Goal: Communication & Community: Participate in discussion

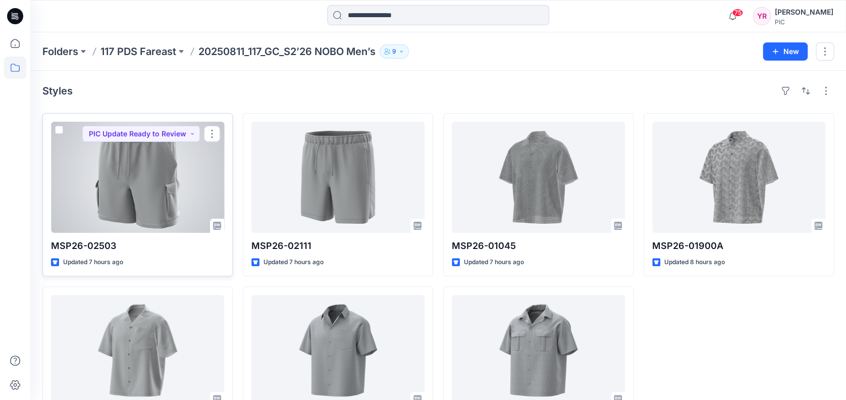
click at [174, 176] on div at bounding box center [137, 177] width 173 height 111
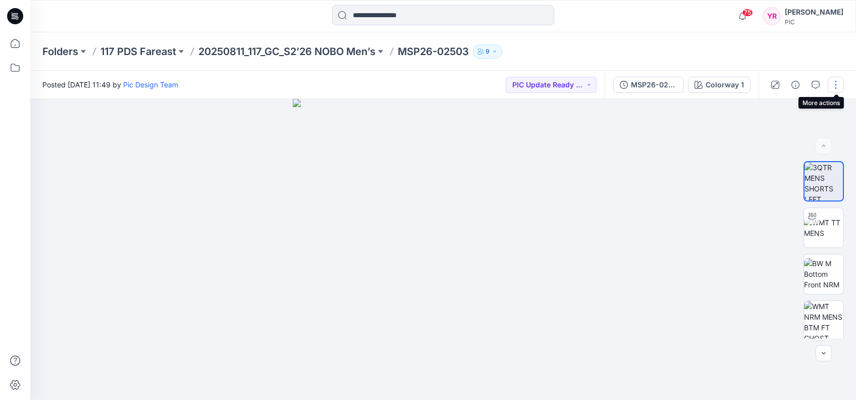
click at [833, 81] on button "button" at bounding box center [836, 85] width 16 height 16
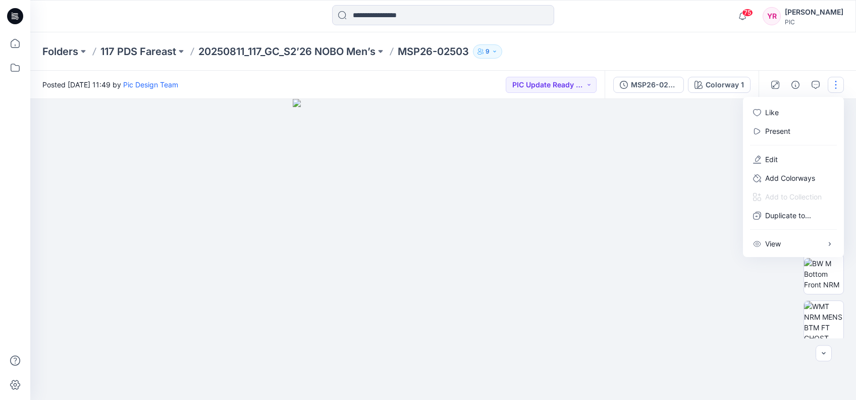
click at [577, 136] on img at bounding box center [443, 249] width 301 height 301
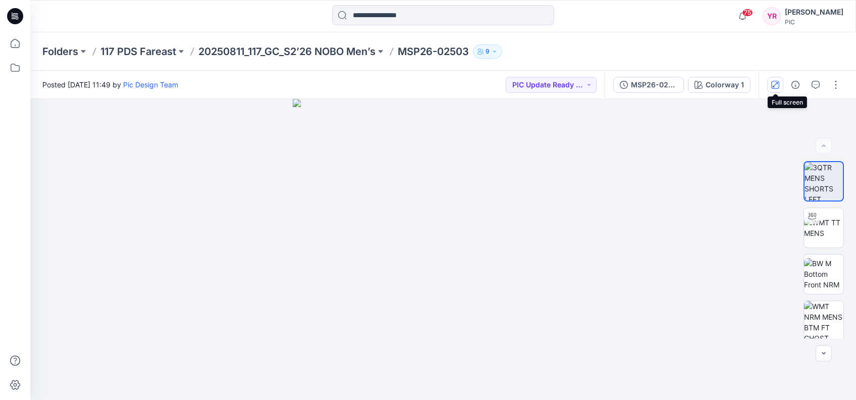
click at [772, 87] on icon "button" at bounding box center [775, 85] width 8 height 8
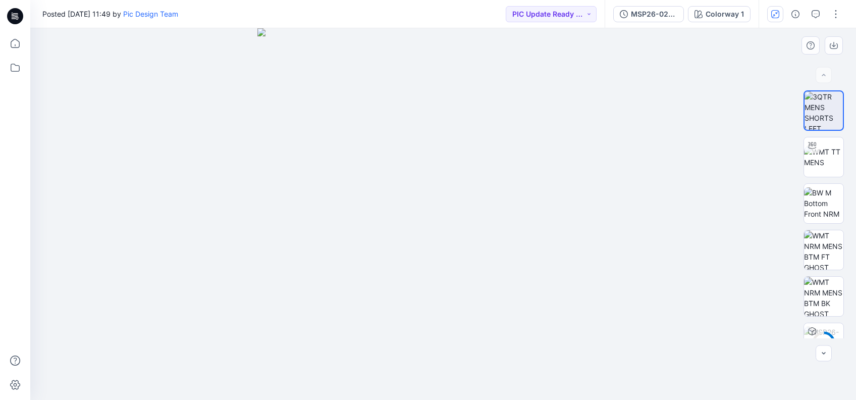
click at [517, 180] on img at bounding box center [442, 213] width 371 height 371
click at [832, 16] on button "button" at bounding box center [836, 14] width 16 height 16
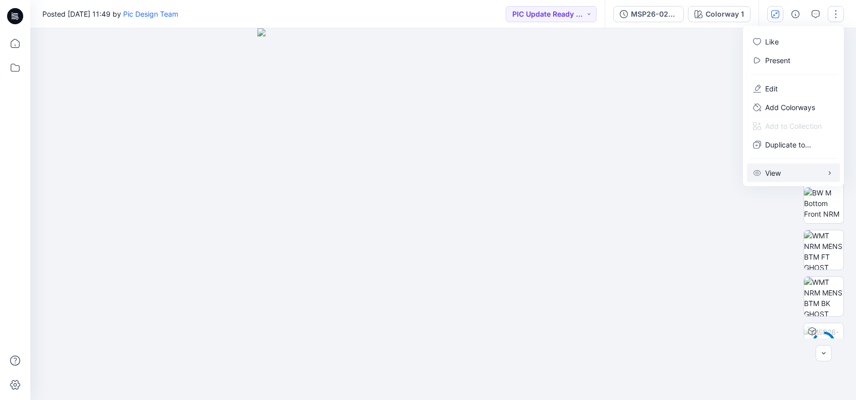
click at [782, 172] on button "View" at bounding box center [793, 172] width 93 height 19
click at [613, 57] on img at bounding box center [442, 213] width 371 height 371
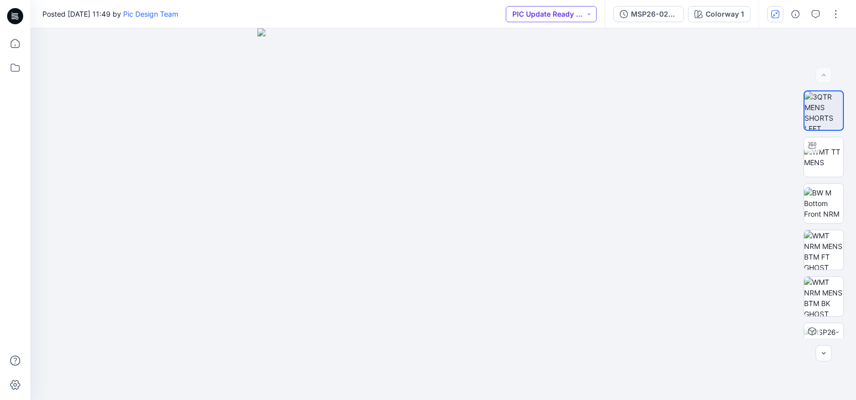
click at [592, 13] on button "PIC Update Ready to Review" at bounding box center [551, 14] width 91 height 16
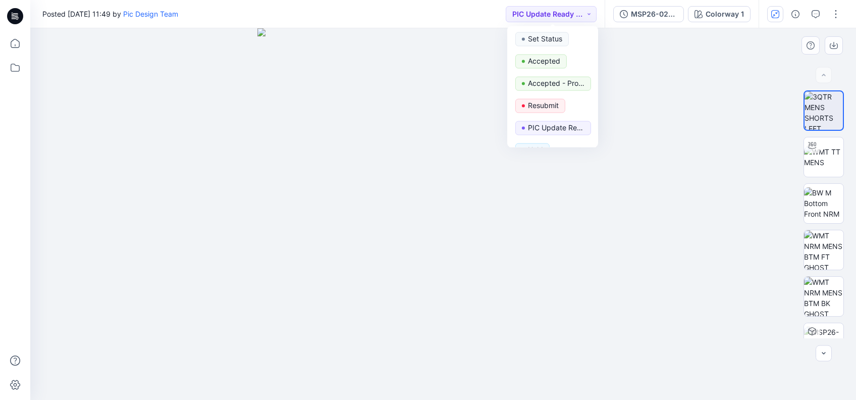
click at [685, 118] on div at bounding box center [443, 213] width 826 height 371
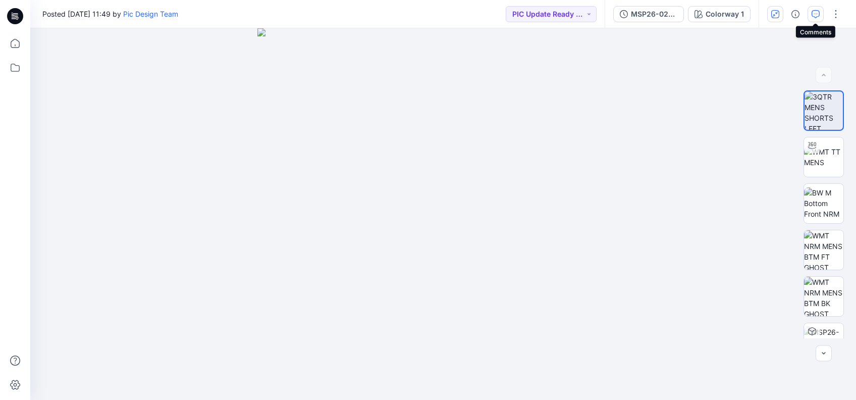
click at [813, 10] on icon "button" at bounding box center [815, 14] width 8 height 8
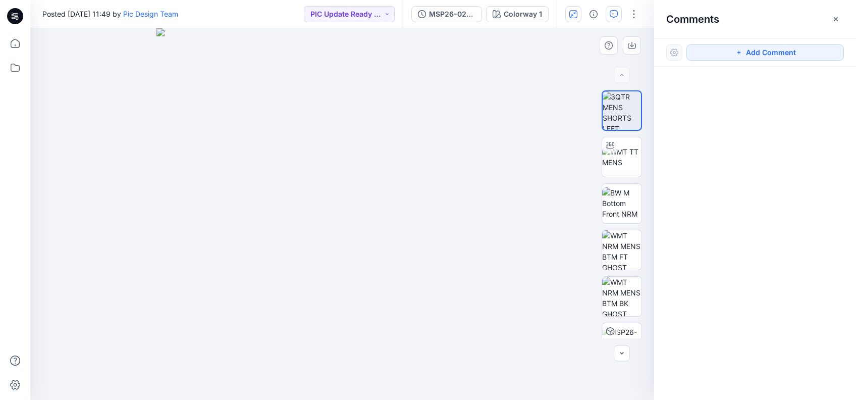
click at [417, 173] on img at bounding box center [341, 213] width 371 height 371
click at [417, 175] on img at bounding box center [341, 213] width 371 height 371
click at [418, 178] on img at bounding box center [341, 213] width 371 height 371
click at [421, 178] on img at bounding box center [341, 213] width 371 height 371
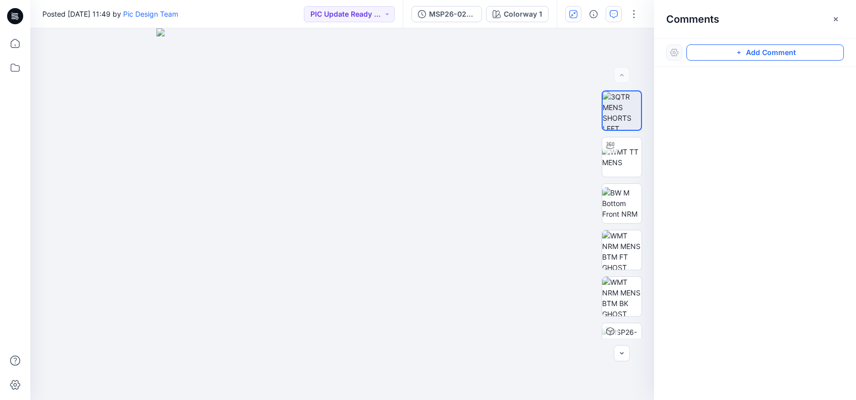
click at [730, 48] on button "Add Comment" at bounding box center [764, 52] width 157 height 16
click at [420, 186] on div "1" at bounding box center [342, 213] width 624 height 371
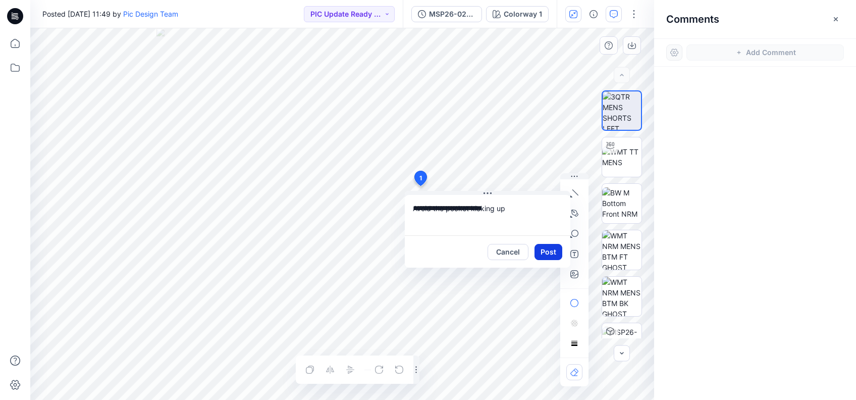
type textarea "**********"
click at [549, 250] on button "Post" at bounding box center [548, 252] width 28 height 16
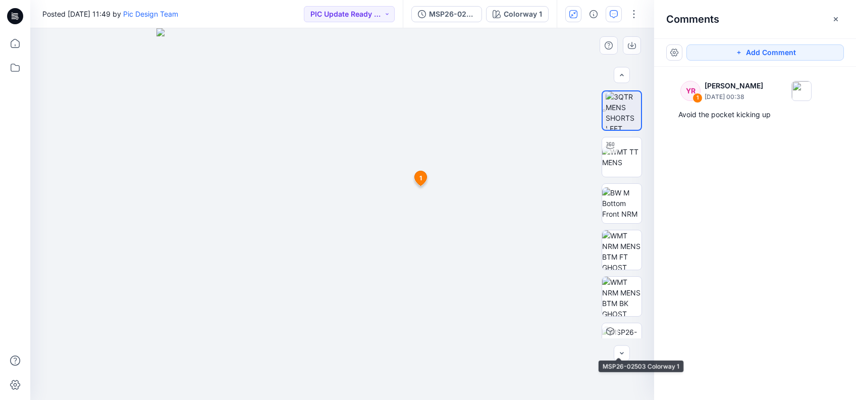
scroll to position [24, 0]
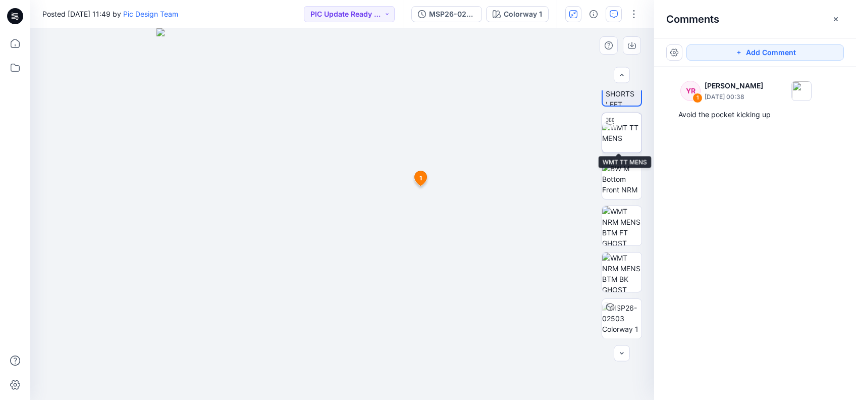
click at [618, 141] on img at bounding box center [621, 132] width 39 height 21
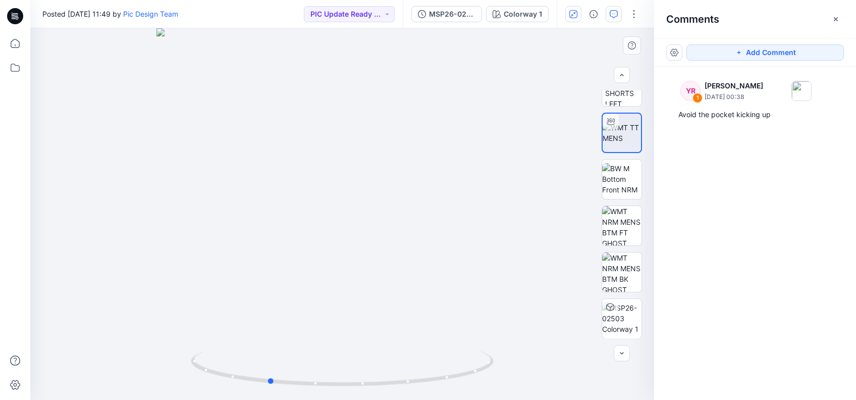
drag, startPoint x: 340, startPoint y: 383, endPoint x: 569, endPoint y: 364, distance: 229.9
click at [569, 364] on div at bounding box center [342, 213] width 624 height 371
drag, startPoint x: 363, startPoint y: 391, endPoint x: 170, endPoint y: 334, distance: 201.5
click at [170, 334] on div at bounding box center [342, 213] width 624 height 371
click at [780, 56] on button "Add Comment" at bounding box center [764, 52] width 157 height 16
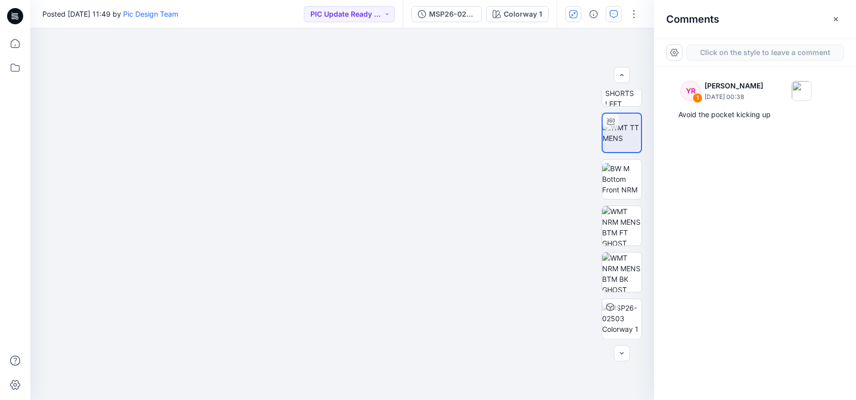
click at [771, 271] on div "YR 1 Yeshmi Randike August 15, 2025 00:38 Avoid the pocket kicking up" at bounding box center [755, 215] width 202 height 296
click at [386, 16] on button "PIC Update Ready to Review" at bounding box center [349, 14] width 91 height 16
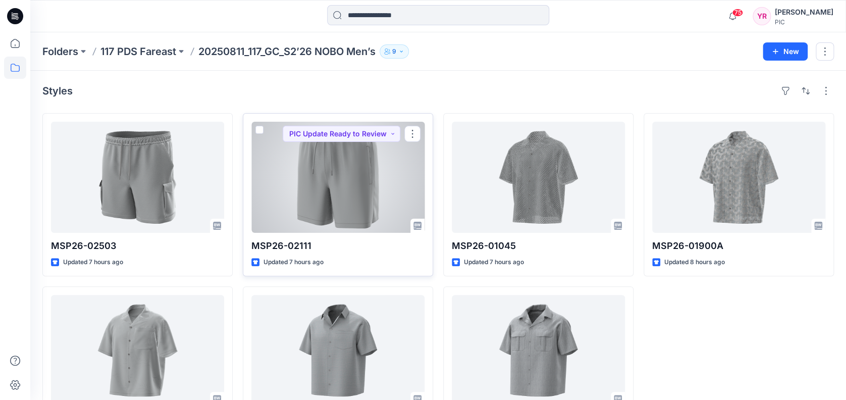
click at [344, 192] on div at bounding box center [337, 177] width 173 height 111
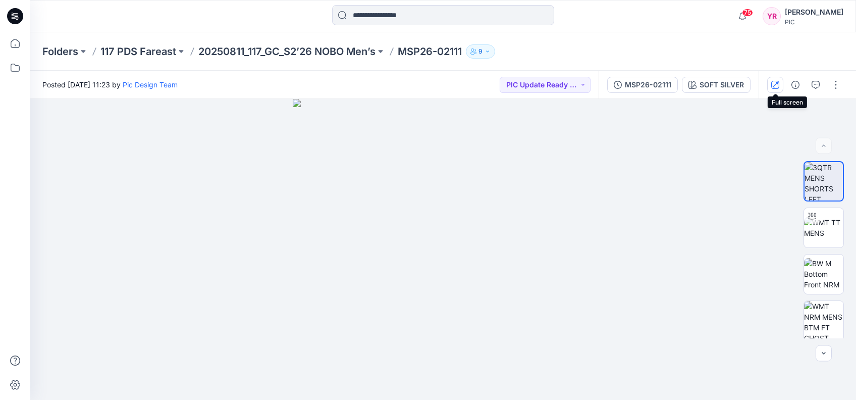
click at [773, 86] on icon "button" at bounding box center [775, 84] width 5 height 5
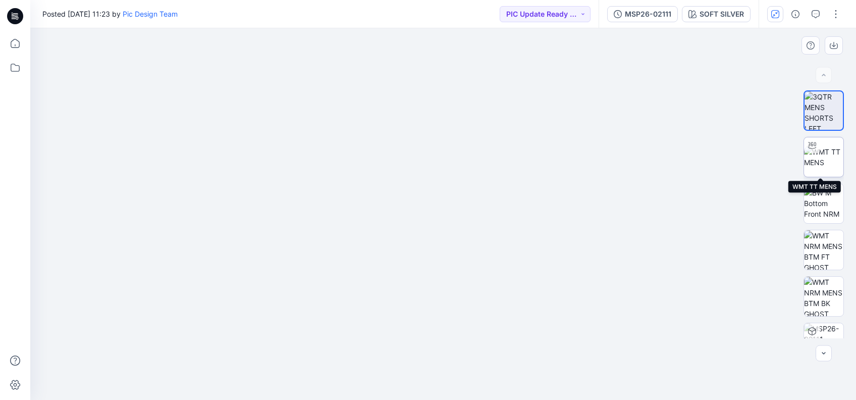
click at [817, 154] on img at bounding box center [823, 156] width 39 height 21
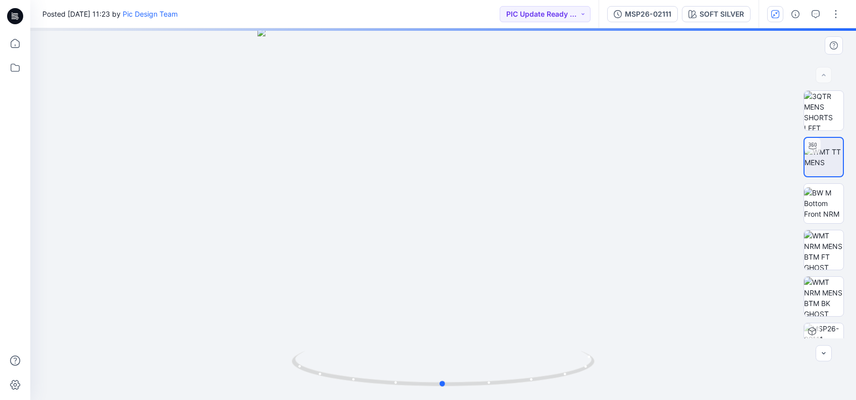
drag, startPoint x: 445, startPoint y: 389, endPoint x: 141, endPoint y: 205, distance: 354.5
click at [141, 205] on div at bounding box center [443, 213] width 826 height 371
click at [828, 106] on img at bounding box center [823, 110] width 39 height 39
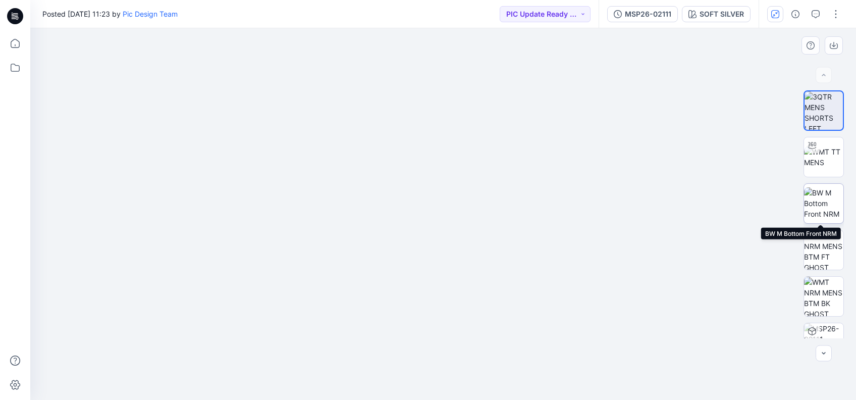
click at [817, 199] on img at bounding box center [823, 203] width 39 height 32
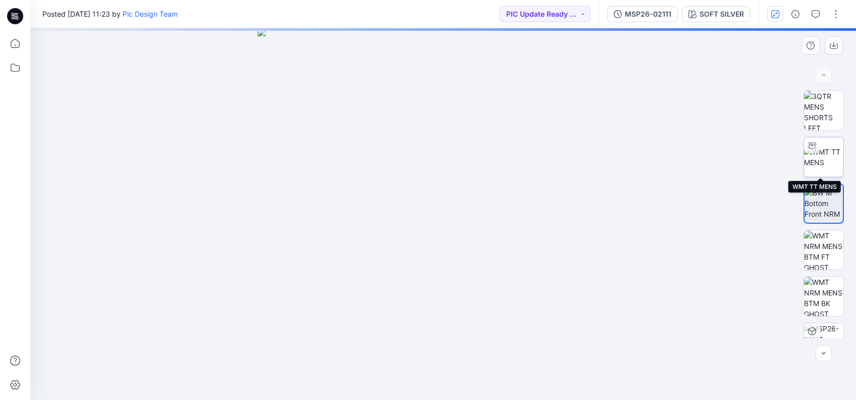
click at [833, 166] on img at bounding box center [823, 156] width 39 height 21
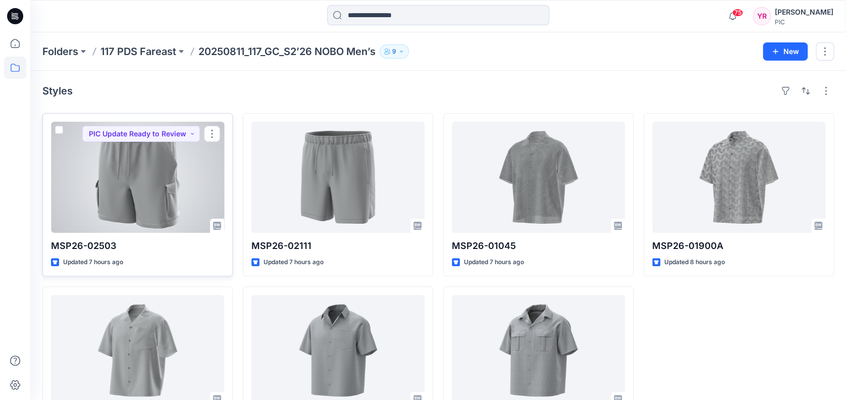
click at [170, 201] on div at bounding box center [137, 177] width 173 height 111
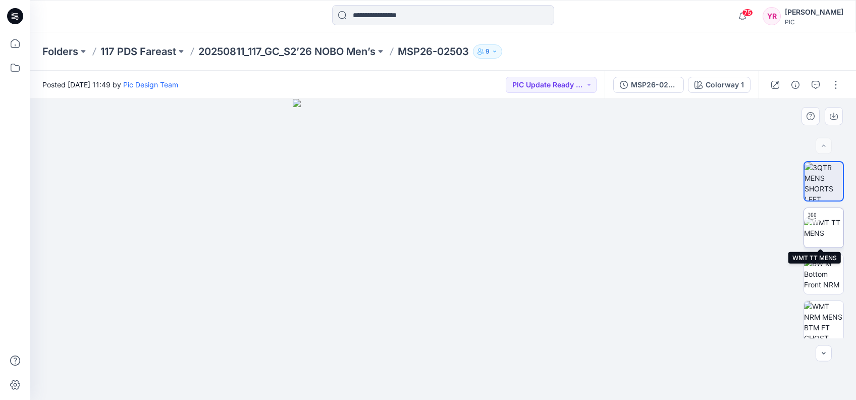
click at [823, 224] on img at bounding box center [823, 227] width 39 height 21
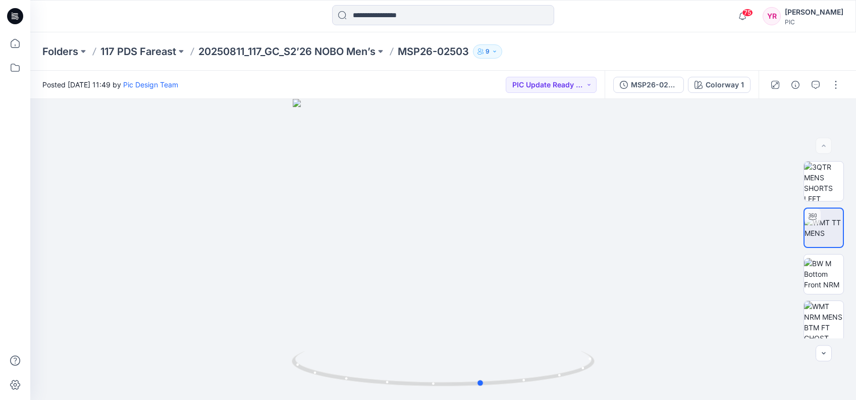
drag, startPoint x: 445, startPoint y: 387, endPoint x: 483, endPoint y: 403, distance: 41.9
click at [483, 399] on html "75 Notifications Pic Design Team shared MSP26-02503 in 20250811_117_GC_S2’26 NO…" at bounding box center [428, 200] width 856 height 400
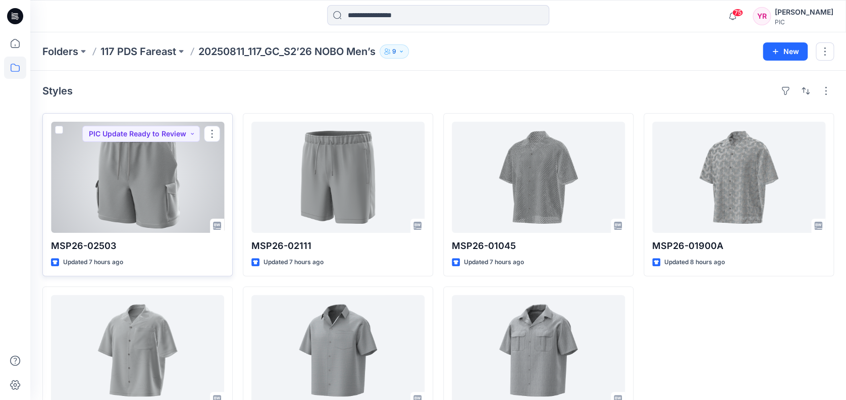
click at [141, 206] on div at bounding box center [137, 177] width 173 height 111
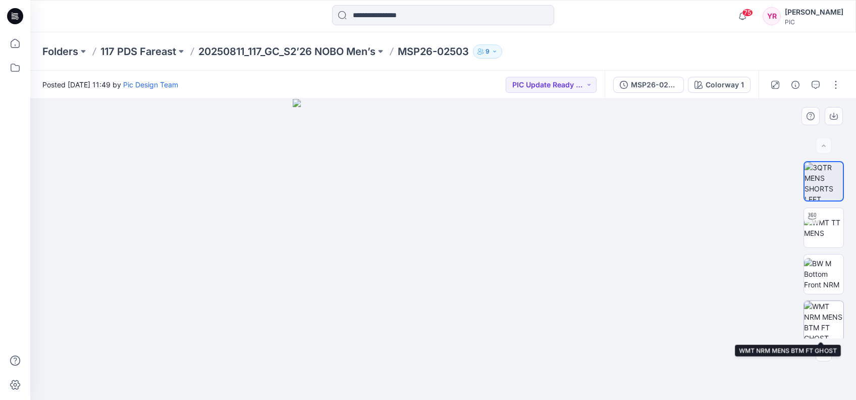
click at [822, 319] on img at bounding box center [823, 320] width 39 height 39
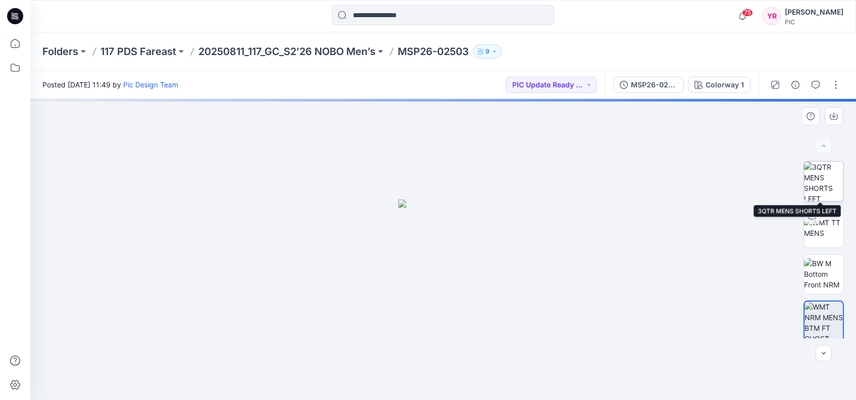
click at [813, 172] on img at bounding box center [823, 180] width 39 height 39
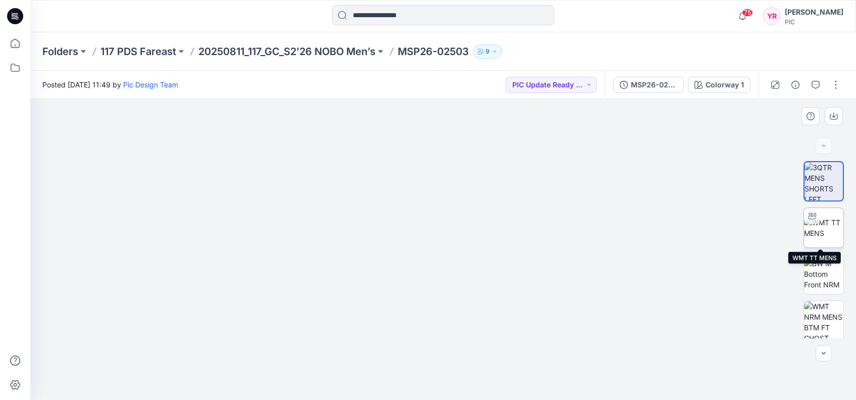
click at [832, 219] on img at bounding box center [823, 227] width 39 height 21
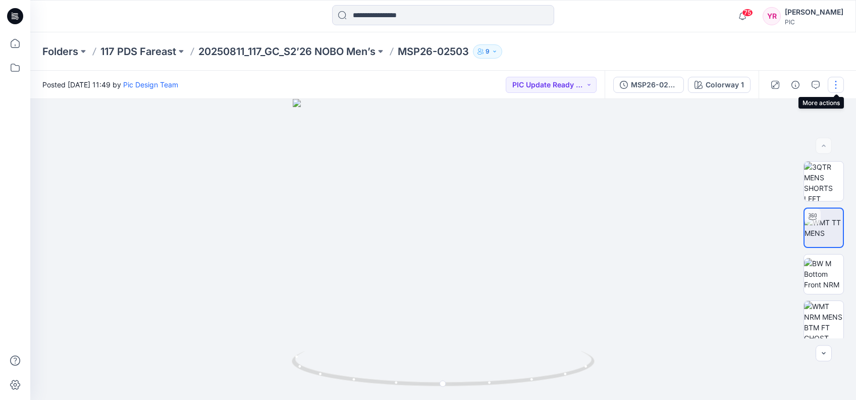
click at [831, 82] on button "button" at bounding box center [836, 85] width 16 height 16
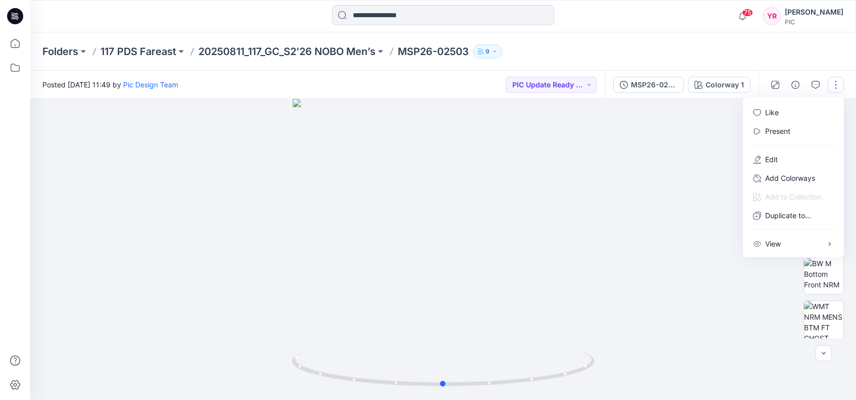
click at [628, 146] on div at bounding box center [443, 249] width 826 height 301
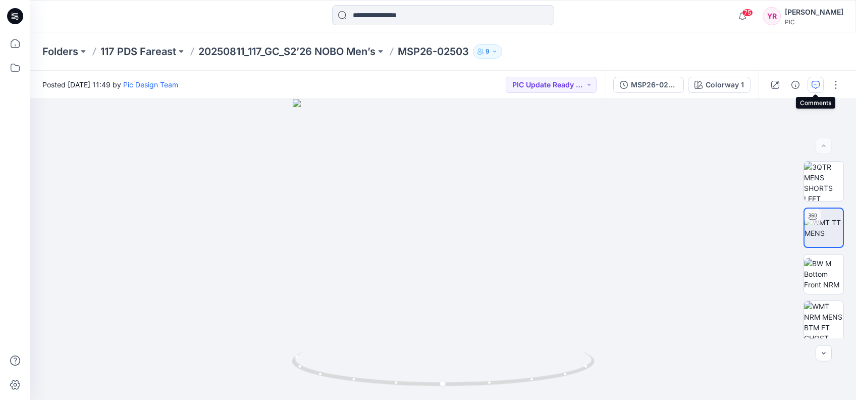
click at [818, 85] on icon "button" at bounding box center [815, 85] width 8 height 8
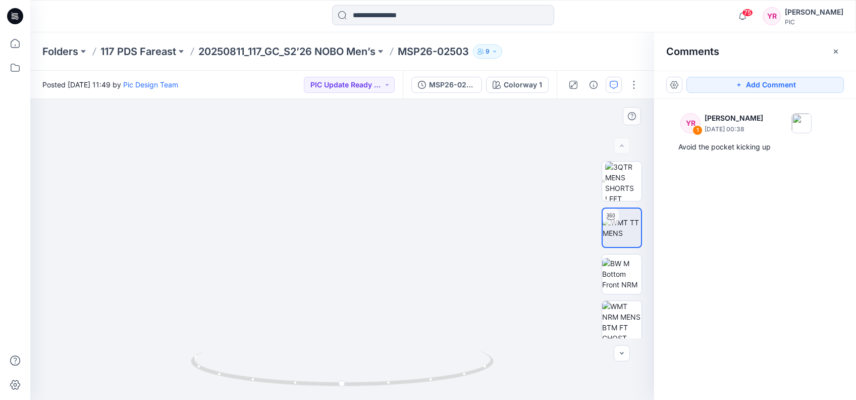
click at [346, 299] on img at bounding box center [341, 165] width 635 height 468
click at [343, 298] on img at bounding box center [341, 165] width 635 height 468
click at [768, 90] on button "Add Comment" at bounding box center [764, 85] width 157 height 16
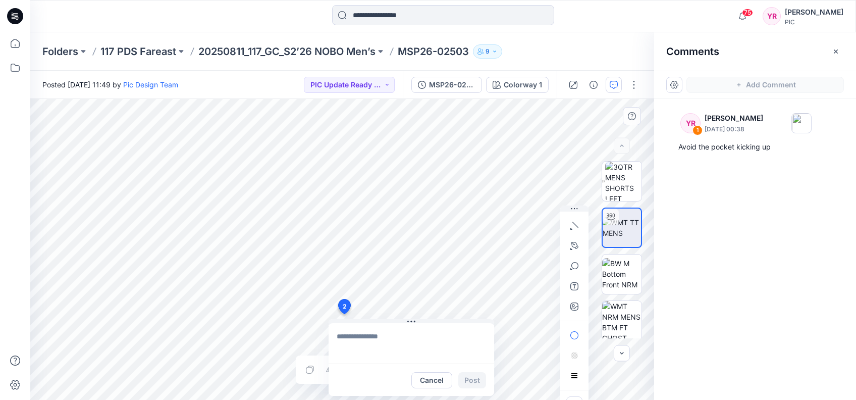
click at [344, 314] on div "2 Cancel Post Layer 1" at bounding box center [342, 249] width 624 height 301
type textarea "**********"
click at [475, 383] on button "Post" at bounding box center [472, 380] width 28 height 16
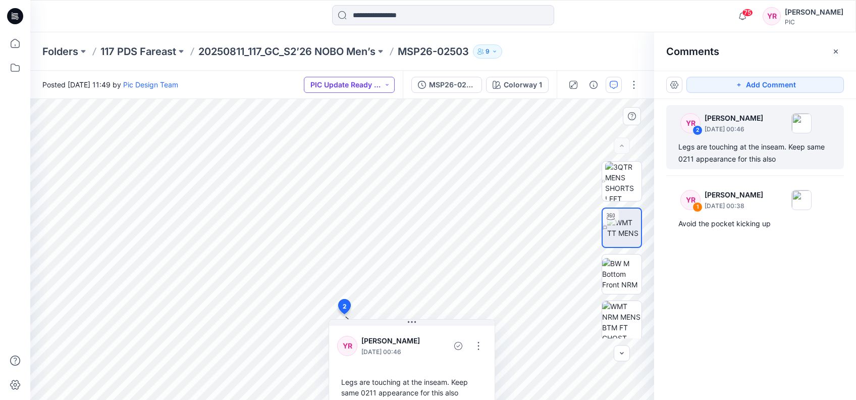
click at [388, 81] on button "PIC Update Ready to Review" at bounding box center [349, 85] width 91 height 16
click at [338, 177] on p "Resubmit" at bounding box center [341, 176] width 31 height 13
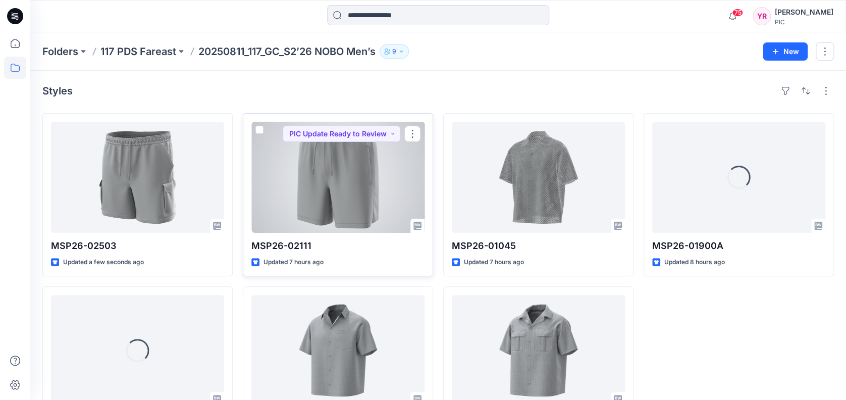
click at [361, 212] on div at bounding box center [337, 177] width 173 height 111
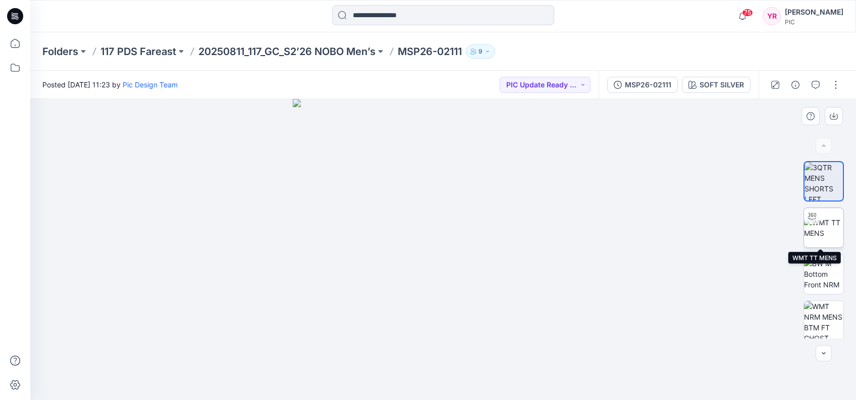
click at [823, 233] on img at bounding box center [823, 227] width 39 height 21
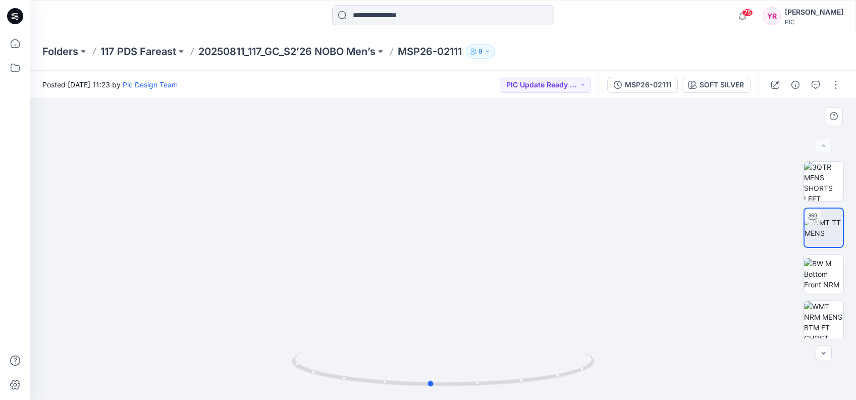
drag, startPoint x: 443, startPoint y: 385, endPoint x: 733, endPoint y: 347, distance: 292.6
click at [733, 347] on div at bounding box center [443, 249] width 826 height 301
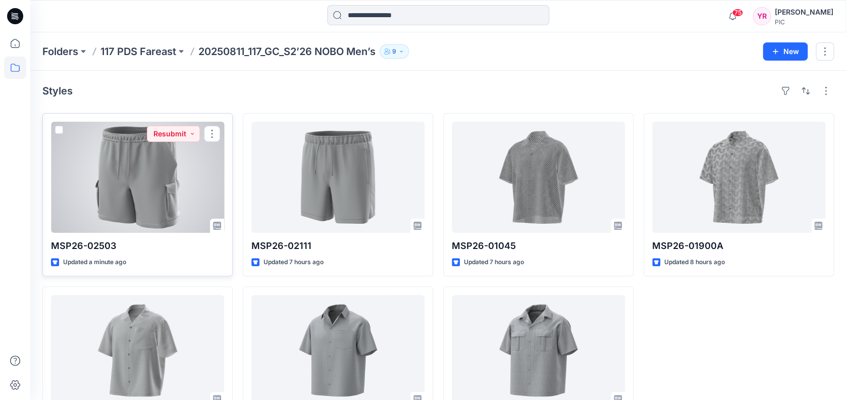
click at [159, 194] on div at bounding box center [137, 177] width 173 height 111
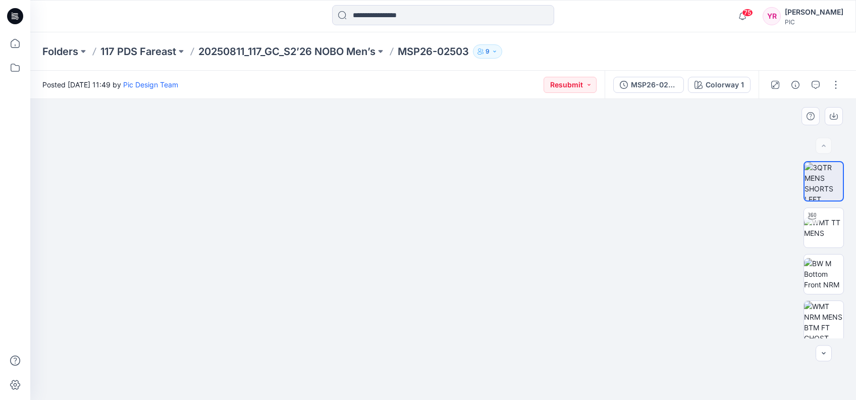
drag, startPoint x: 427, startPoint y: 202, endPoint x: 431, endPoint y: 297, distance: 95.5
click at [431, 297] on img at bounding box center [443, 224] width 590 height 350
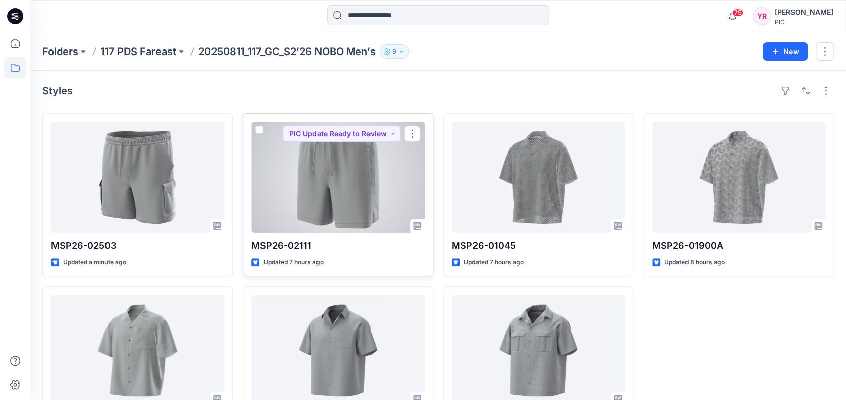
click at [340, 186] on div at bounding box center [337, 177] width 173 height 111
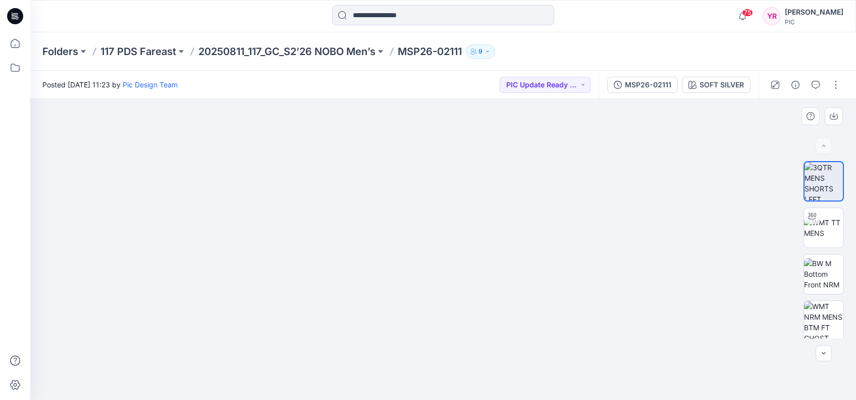
drag, startPoint x: 433, startPoint y: 189, endPoint x: 448, endPoint y: 319, distance: 131.1
click at [448, 319] on img at bounding box center [442, 213] width 705 height 373
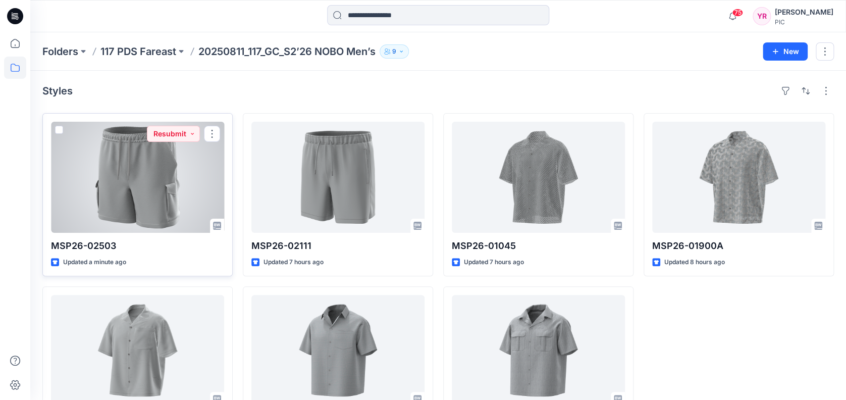
click at [175, 189] on div at bounding box center [137, 177] width 173 height 111
click at [201, 181] on div at bounding box center [137, 177] width 173 height 111
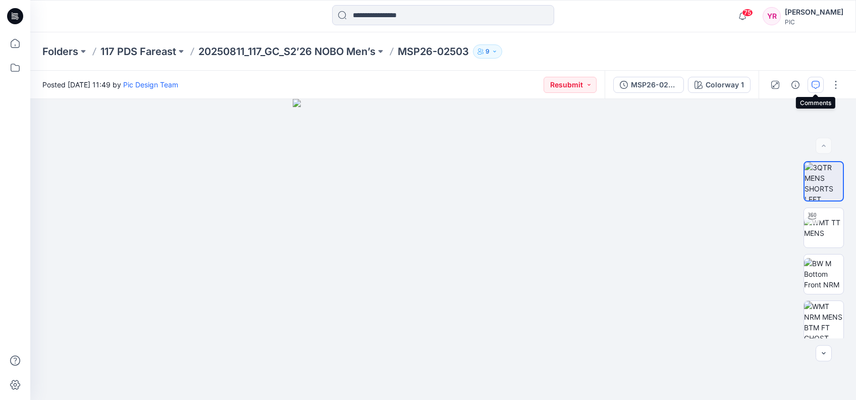
click at [811, 86] on icon "button" at bounding box center [815, 85] width 8 height 8
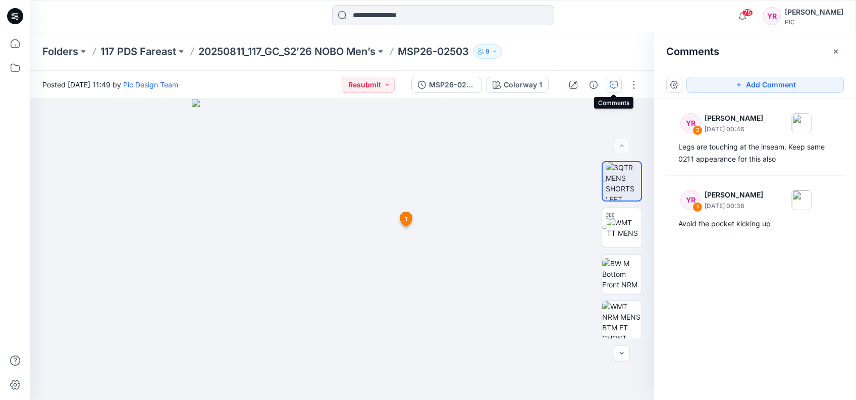
click at [616, 87] on icon "button" at bounding box center [614, 85] width 8 height 8
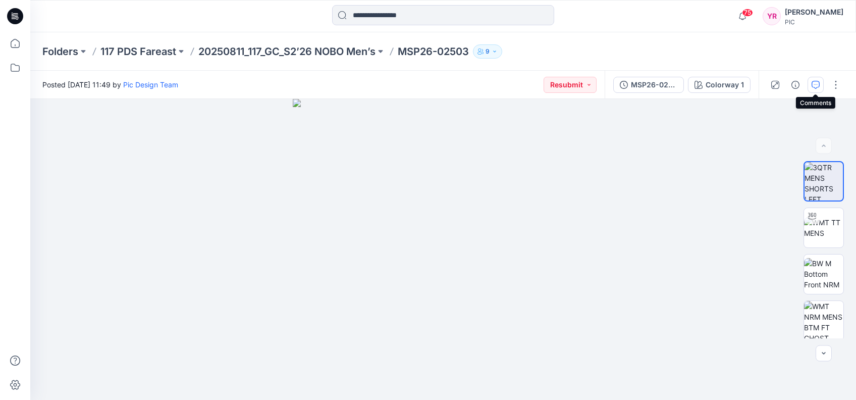
click at [816, 84] on icon "button" at bounding box center [815, 85] width 8 height 8
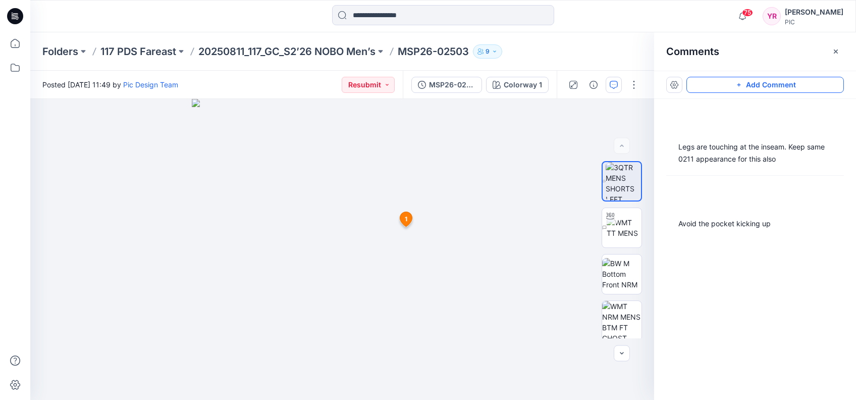
click at [812, 85] on button "Add Comment" at bounding box center [764, 85] width 157 height 16
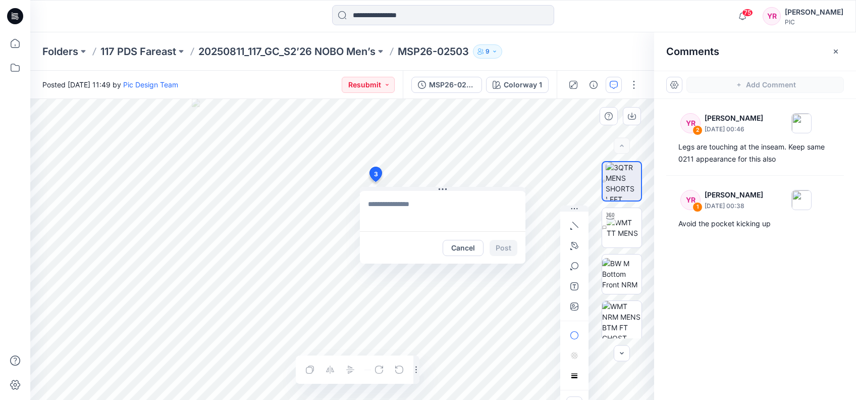
click at [375, 181] on div "3 Cancel Post 1 YR Yeshmi Randike August 15, 2025 00:38 Avoid the pocket kickin…" at bounding box center [342, 249] width 624 height 301
type textarea "**********"
click at [498, 245] on button "Post" at bounding box center [503, 248] width 28 height 16
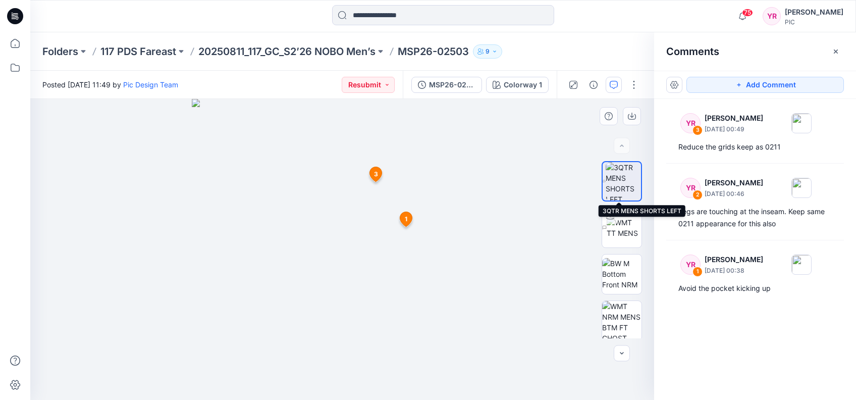
click at [613, 177] on img at bounding box center [623, 181] width 35 height 38
click at [616, 175] on img at bounding box center [623, 181] width 35 height 38
click at [626, 232] on img at bounding box center [624, 227] width 35 height 21
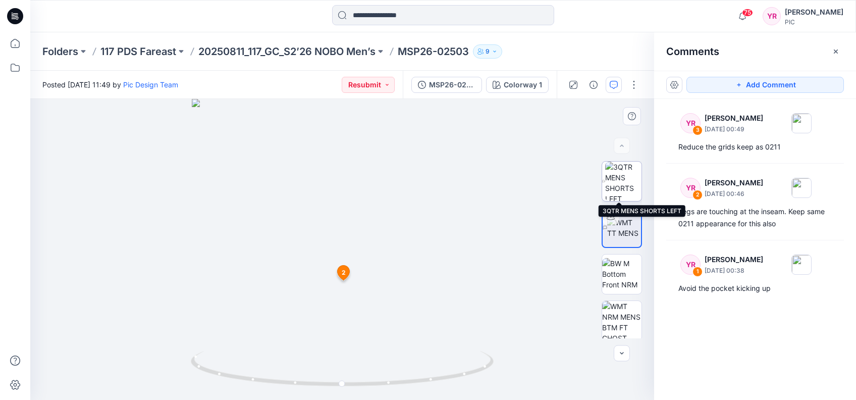
click at [630, 183] on img at bounding box center [623, 180] width 36 height 39
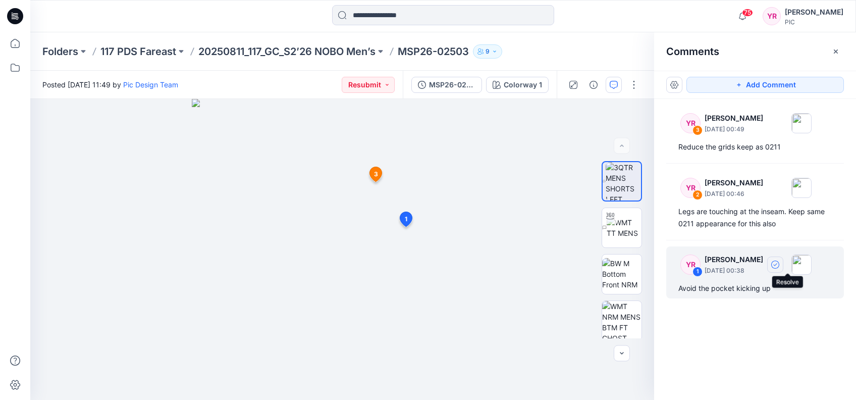
click at [781, 260] on button "button" at bounding box center [775, 264] width 16 height 16
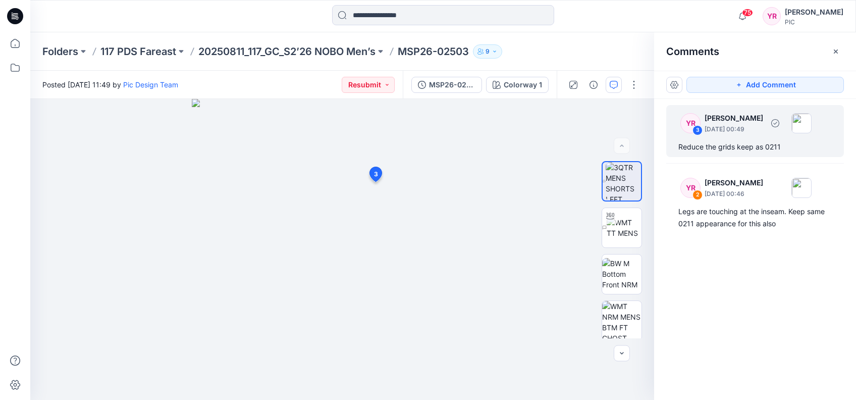
click at [742, 137] on div "YR 3 Yeshmi Randike August 15, 2025 00:49 Reduce the grids keep as 0211" at bounding box center [755, 131] width 178 height 52
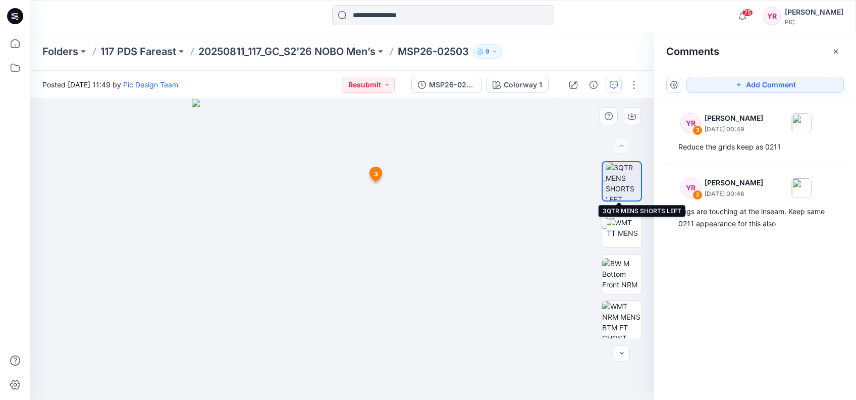
click at [624, 178] on img at bounding box center [623, 181] width 35 height 38
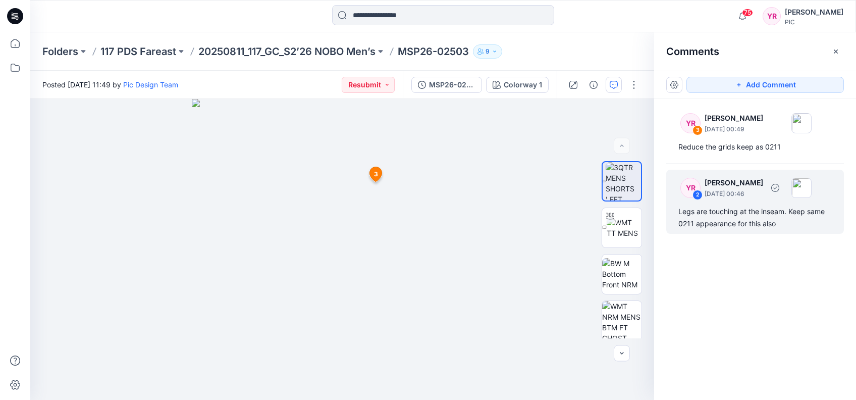
click at [726, 220] on div "Legs are touching at the inseam. Keep same 0211 appearance for this also" at bounding box center [754, 217] width 153 height 24
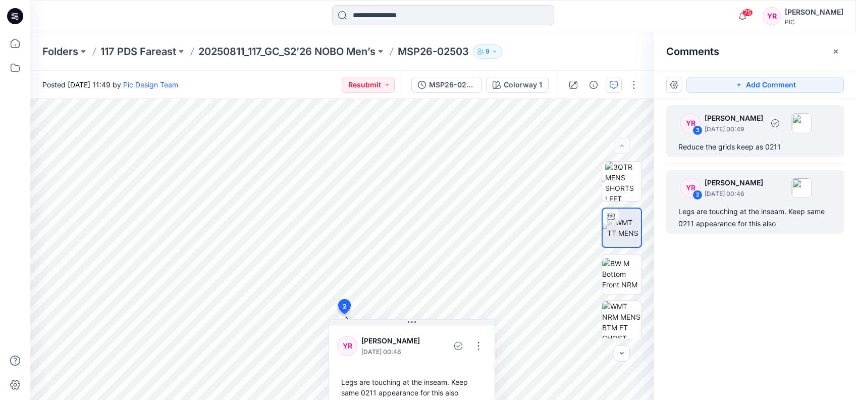
click at [731, 139] on div "YR 3 Yeshmi Randike August 15, 2025 00:49 Reduce the grids keep as 0211" at bounding box center [755, 131] width 178 height 52
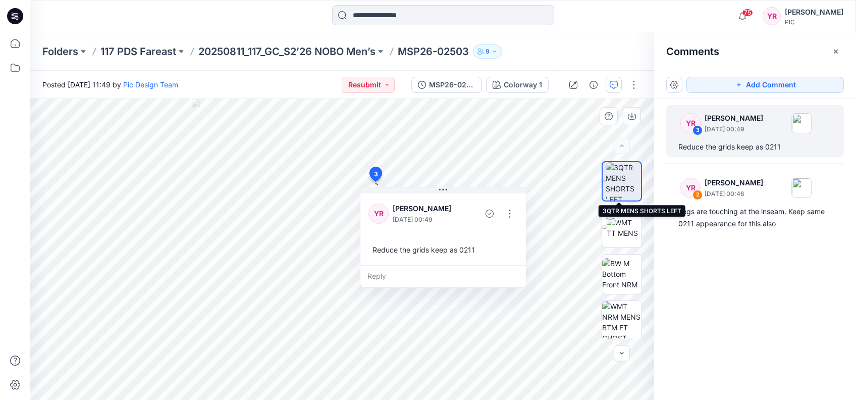
click at [619, 180] on img at bounding box center [623, 181] width 35 height 38
click at [626, 231] on img at bounding box center [624, 227] width 35 height 21
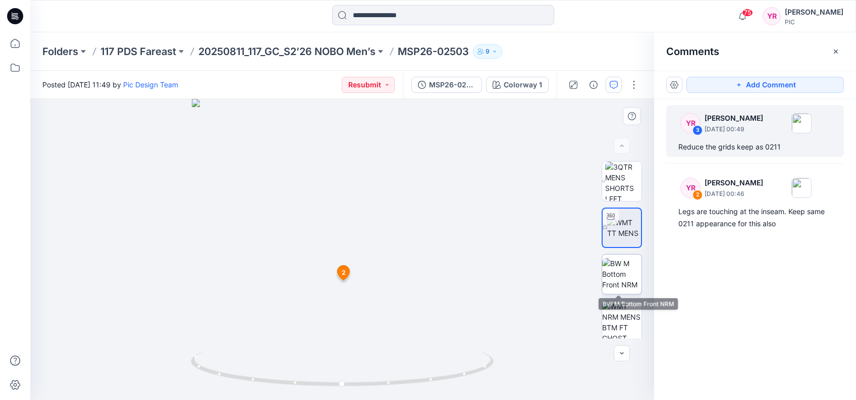
click at [622, 270] on img at bounding box center [621, 274] width 39 height 32
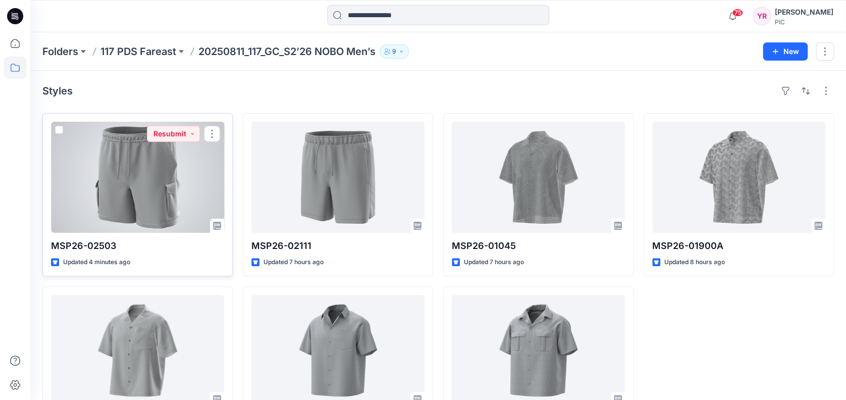
click at [163, 206] on div at bounding box center [137, 177] width 173 height 111
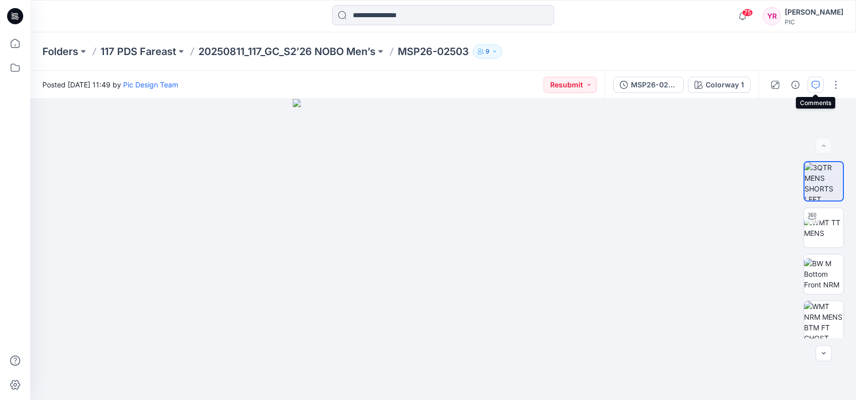
click at [812, 83] on icon "button" at bounding box center [815, 85] width 8 height 8
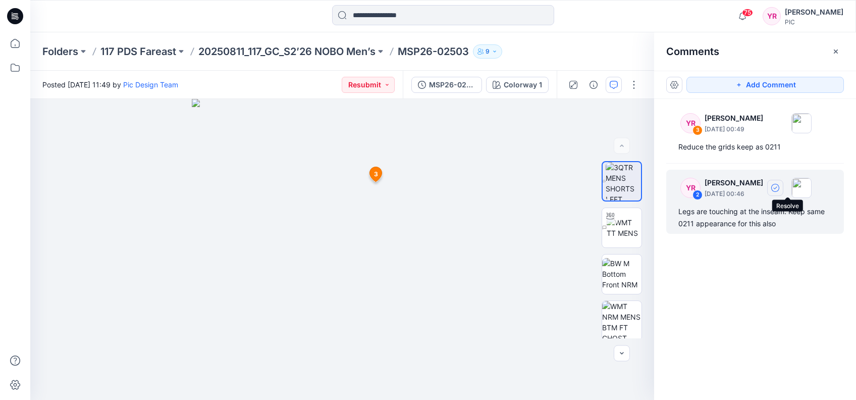
click at [783, 188] on button "button" at bounding box center [775, 188] width 16 height 16
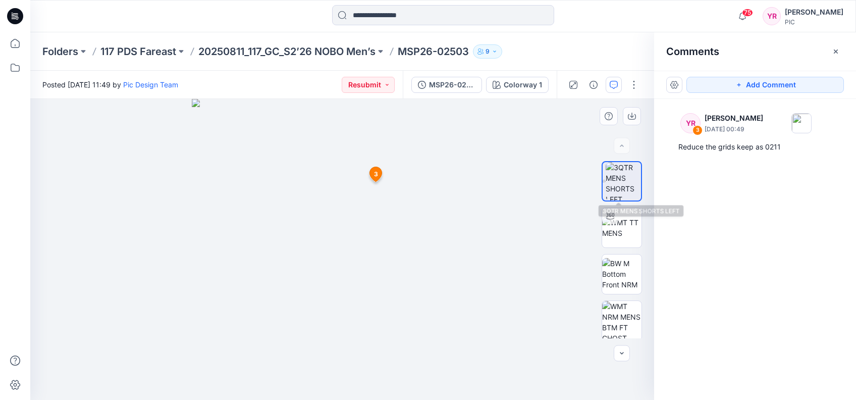
click at [634, 188] on img at bounding box center [623, 181] width 35 height 38
click at [623, 185] on img at bounding box center [623, 181] width 35 height 38
click at [798, 88] on button "Add Comment" at bounding box center [764, 85] width 157 height 16
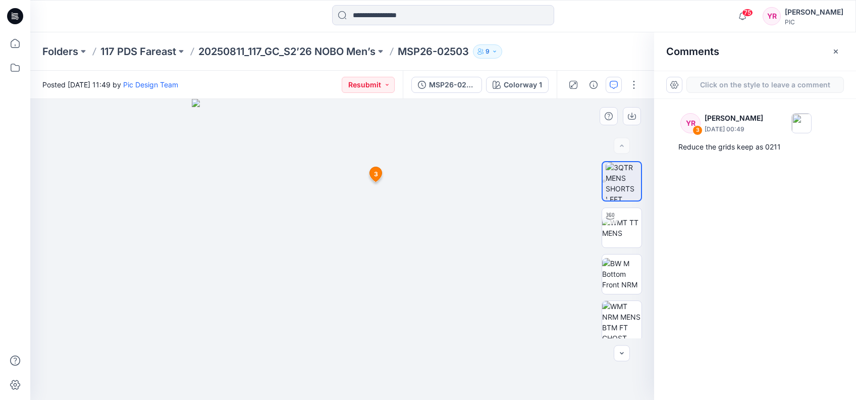
click at [406, 230] on div "4 3 YR Yeshmi Randike August 15, 2025 00:49 Reduce the grids keep as 0211 Reply" at bounding box center [342, 249] width 624 height 301
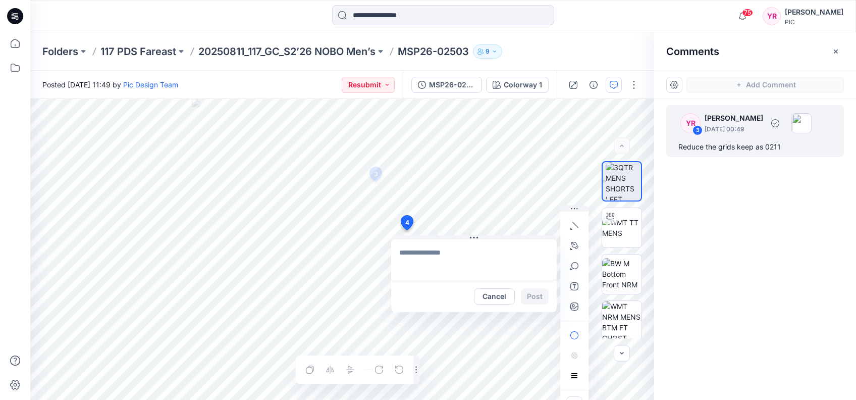
click at [811, 118] on img at bounding box center [801, 123] width 20 height 20
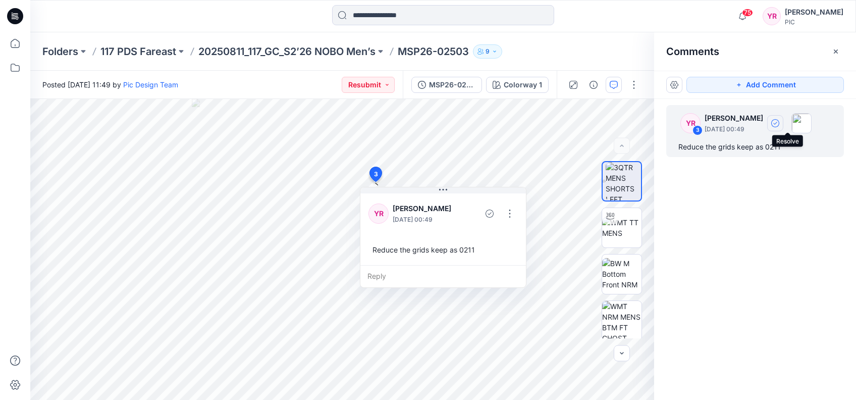
click at [779, 125] on icon "button" at bounding box center [775, 123] width 8 height 8
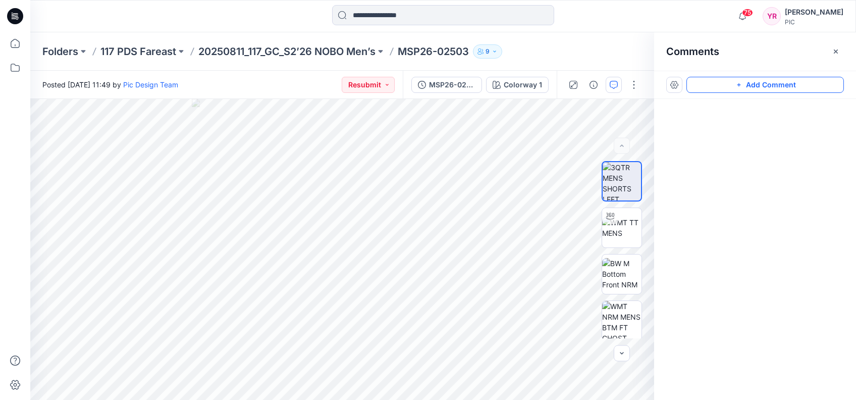
click at [783, 82] on button "Add Comment" at bounding box center [764, 85] width 157 height 16
click at [403, 228] on div "4" at bounding box center [342, 249] width 624 height 301
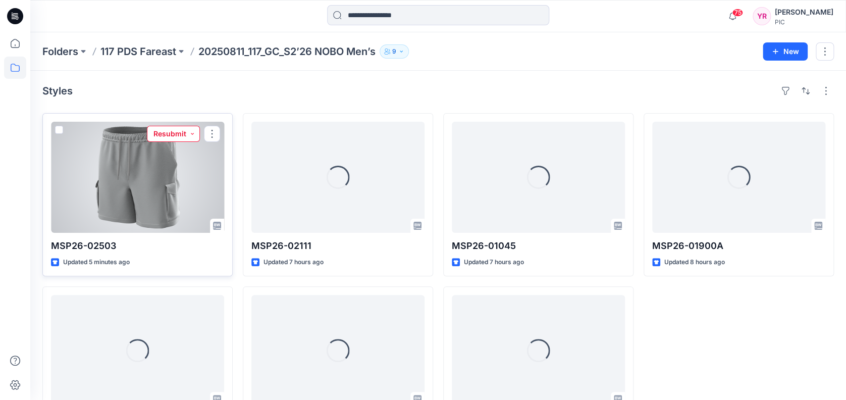
click at [166, 134] on button "Resubmit" at bounding box center [173, 134] width 53 height 16
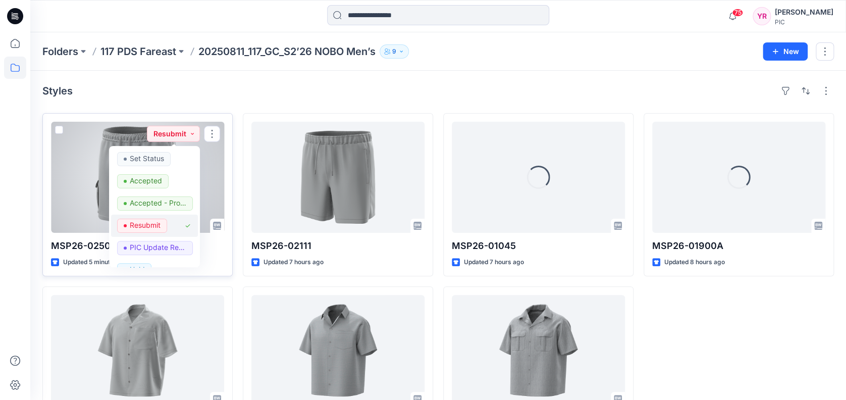
click at [163, 227] on span "Resubmit" at bounding box center [142, 225] width 50 height 14
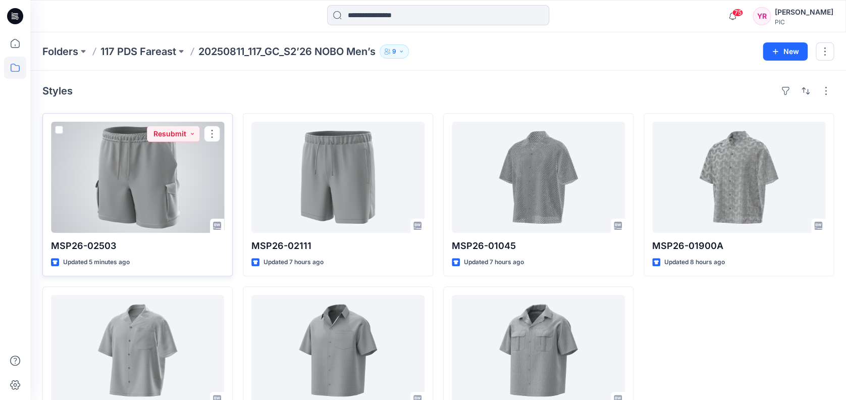
click at [149, 209] on div at bounding box center [137, 177] width 173 height 111
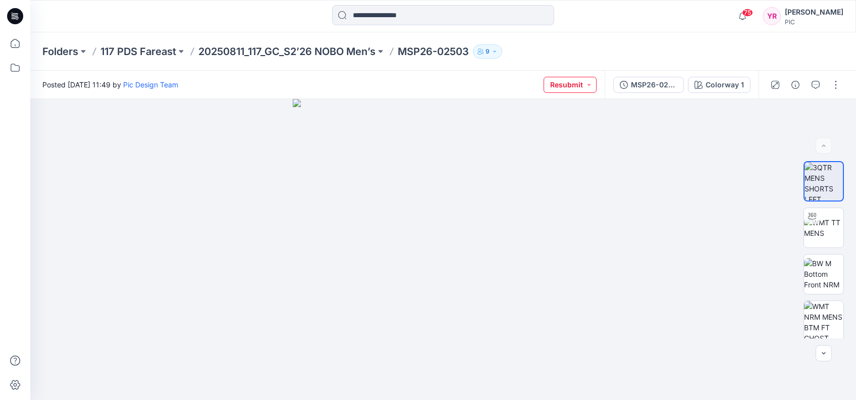
click at [589, 87] on button "Resubmit" at bounding box center [569, 85] width 53 height 16
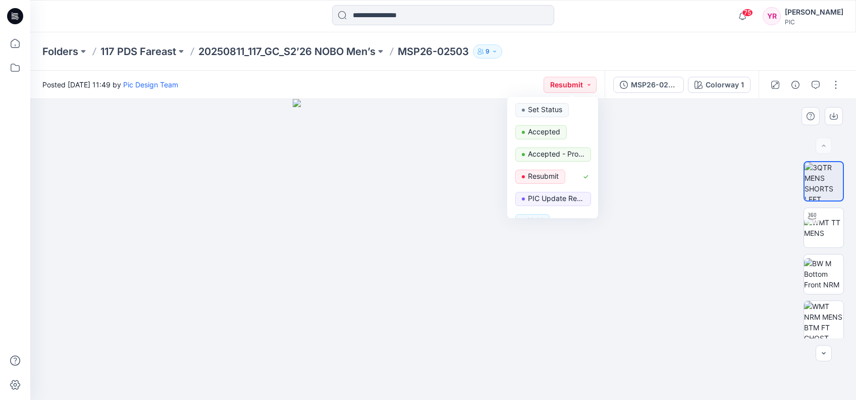
click at [655, 299] on div at bounding box center [443, 249] width 826 height 301
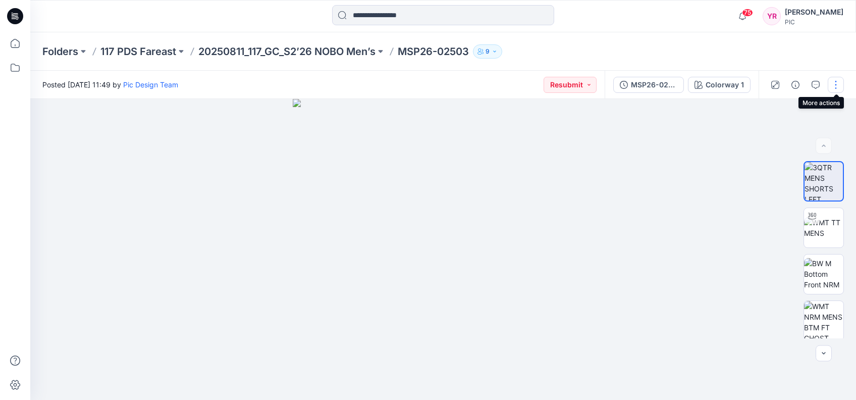
click at [837, 85] on button "button" at bounding box center [836, 85] width 16 height 16
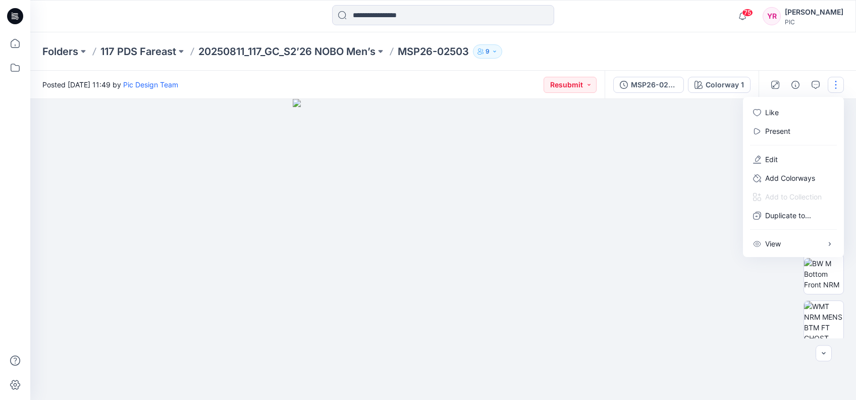
click at [673, 150] on div at bounding box center [443, 249] width 826 height 301
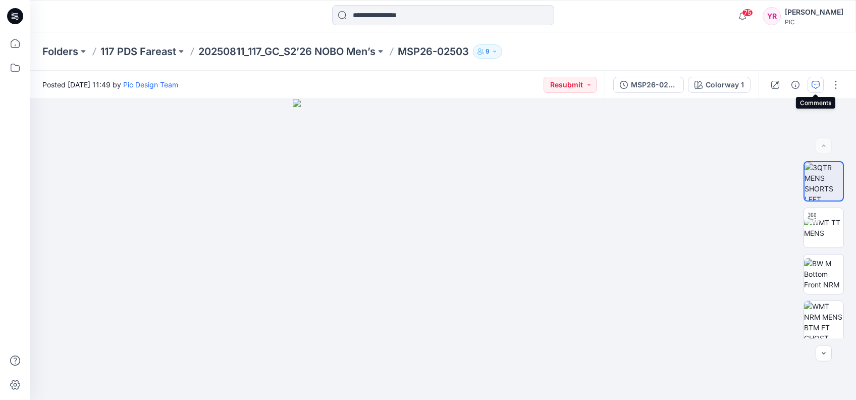
click at [809, 87] on button "button" at bounding box center [815, 85] width 16 height 16
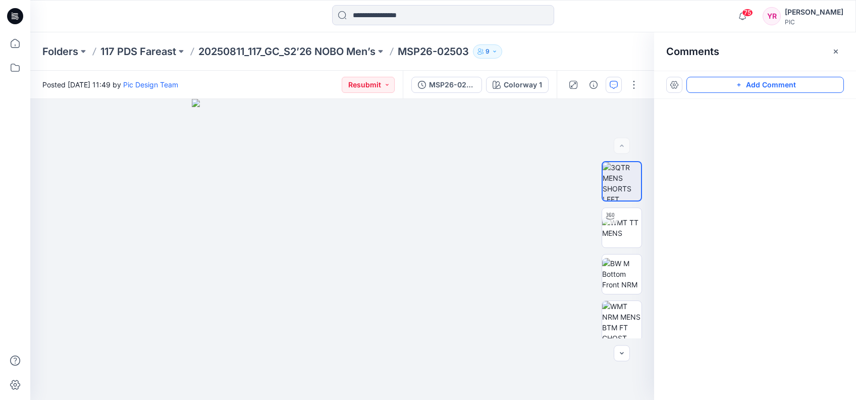
click at [718, 89] on button "Add Comment" at bounding box center [764, 85] width 157 height 16
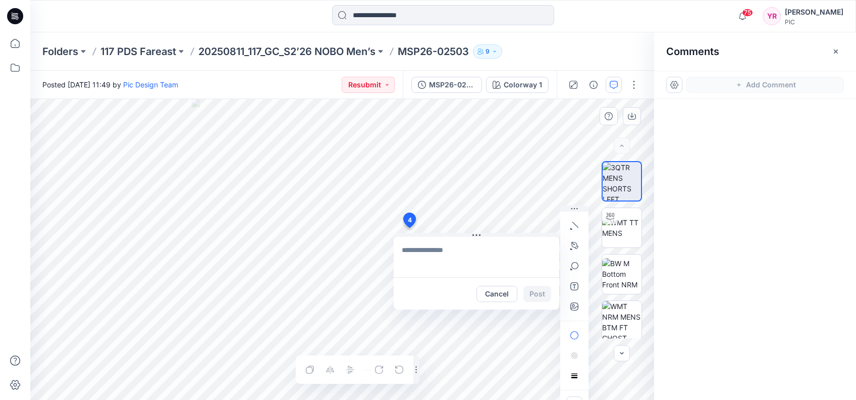
click at [409, 228] on div "4 Cancel Post Layer 1" at bounding box center [342, 249] width 624 height 301
type textarea "**********"
click at [536, 289] on button "Post" at bounding box center [537, 294] width 28 height 16
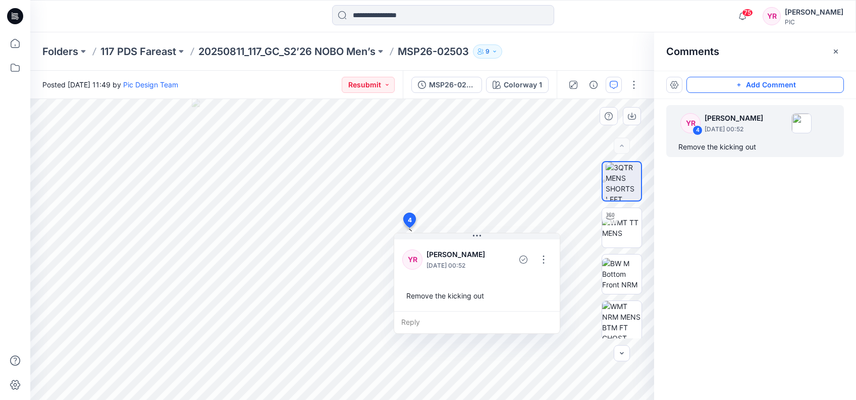
click at [762, 83] on button "Add Comment" at bounding box center [764, 85] width 157 height 16
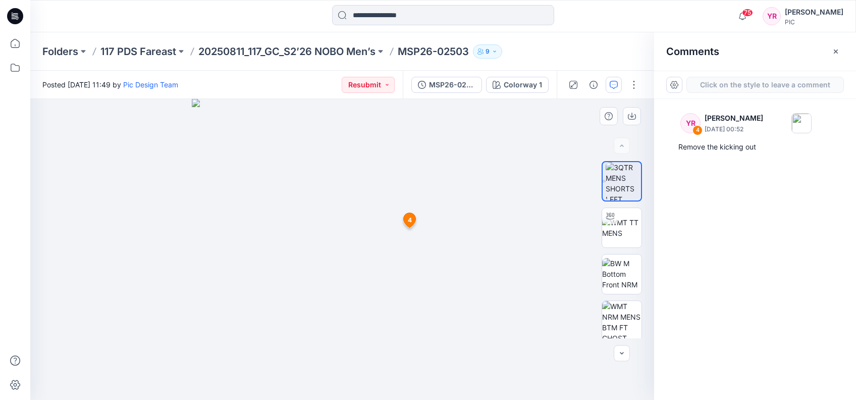
click at [368, 182] on div "5 4 YR Yeshmi Randike August 15, 2025 00:52 Remove the kicking out Reply" at bounding box center [342, 249] width 624 height 301
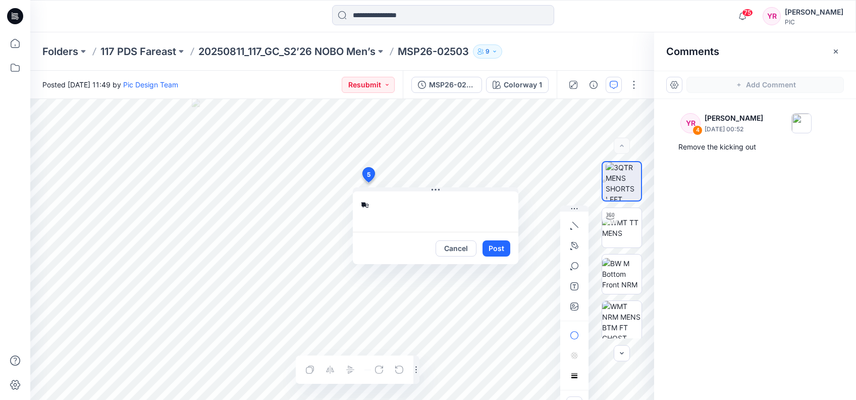
type textarea "*"
type textarea "**********"
click at [502, 248] on button "Post" at bounding box center [496, 248] width 28 height 16
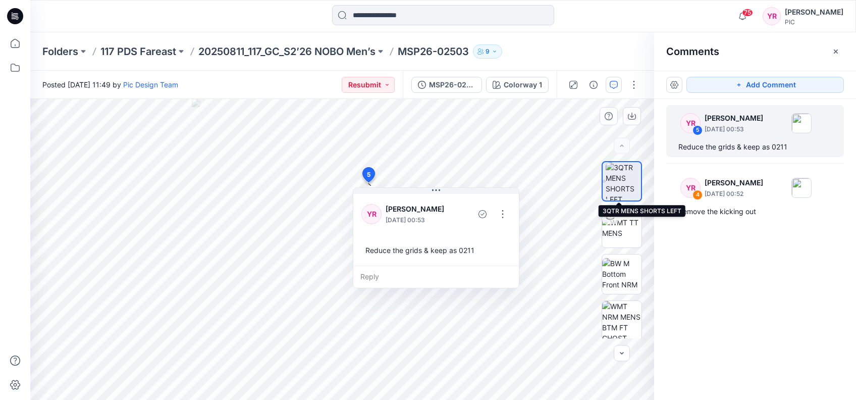
click at [619, 184] on img at bounding box center [623, 181] width 35 height 38
click at [619, 185] on img at bounding box center [623, 181] width 35 height 38
click at [632, 230] on img at bounding box center [621, 227] width 39 height 21
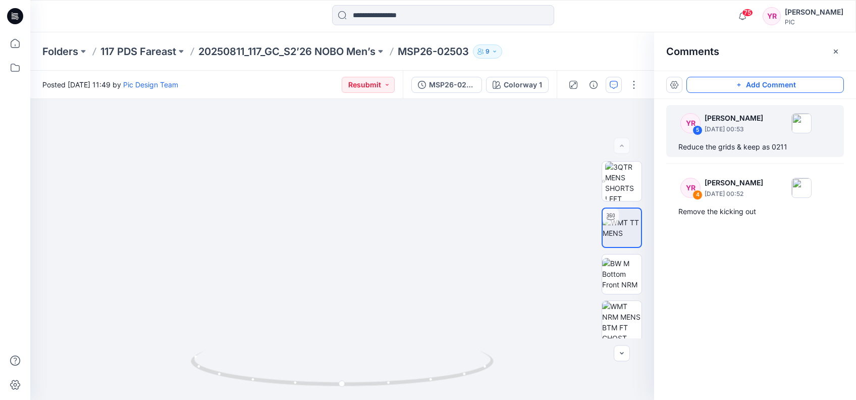
click at [792, 85] on button "Add Comment" at bounding box center [764, 85] width 157 height 16
click at [344, 300] on div "6" at bounding box center [342, 249] width 624 height 301
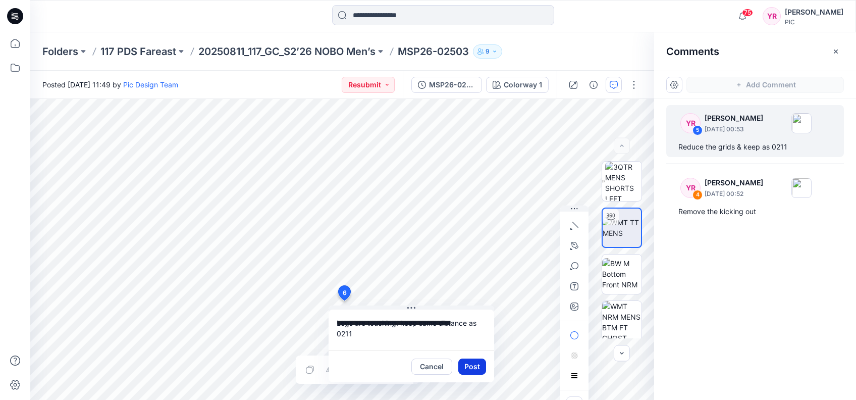
type textarea "**********"
click at [472, 369] on button "Post" at bounding box center [472, 366] width 28 height 16
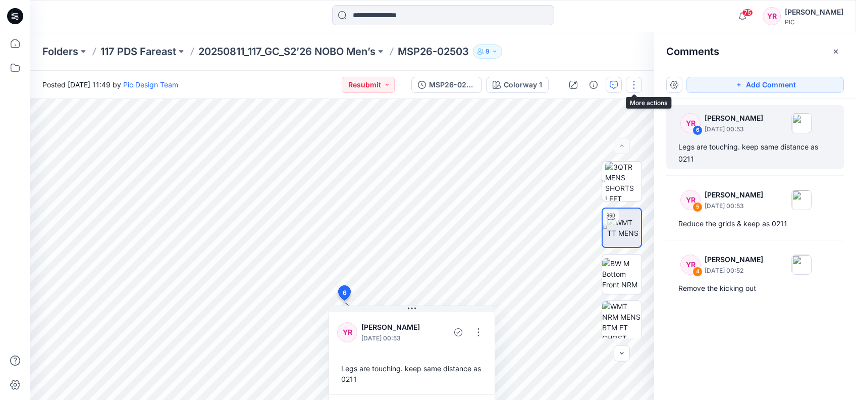
click at [634, 80] on button "button" at bounding box center [634, 85] width 16 height 16
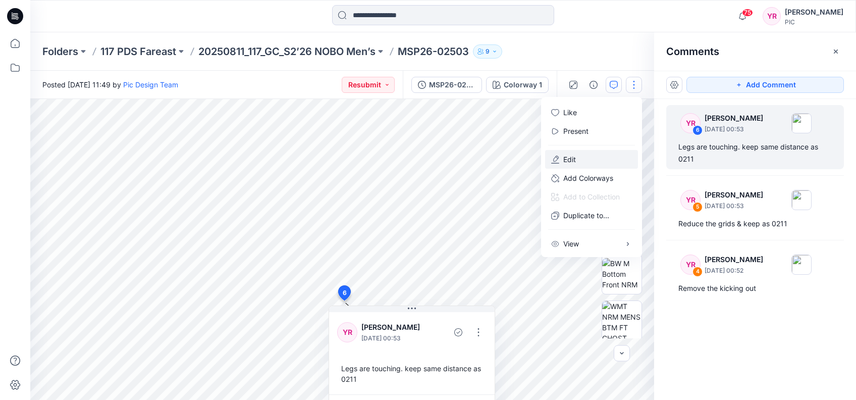
click at [570, 162] on p "Edit" at bounding box center [569, 159] width 13 height 11
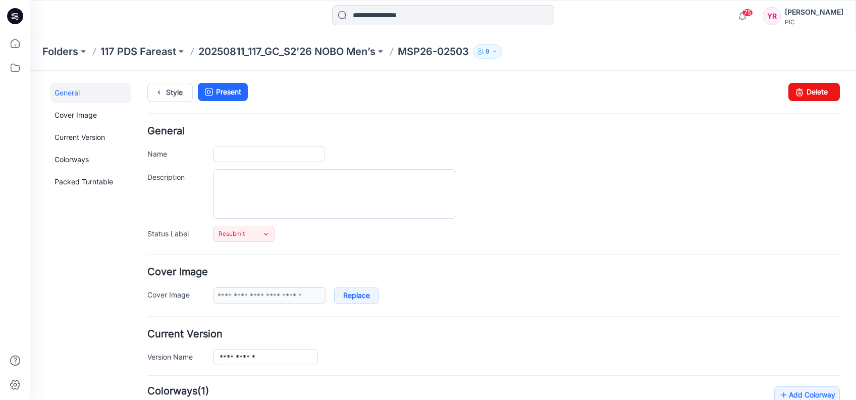
type input "**********"
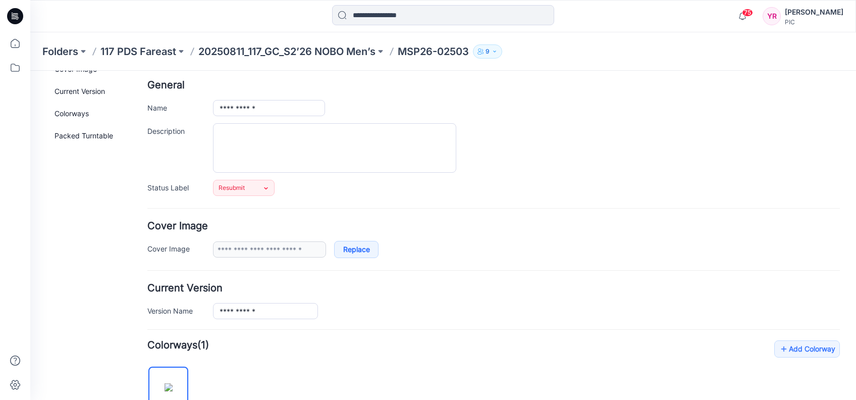
scroll to position [67, 0]
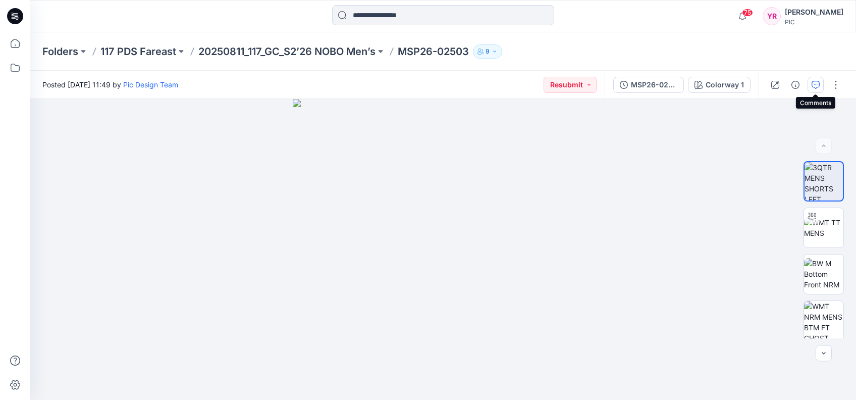
click at [816, 85] on icon "button" at bounding box center [815, 85] width 8 height 8
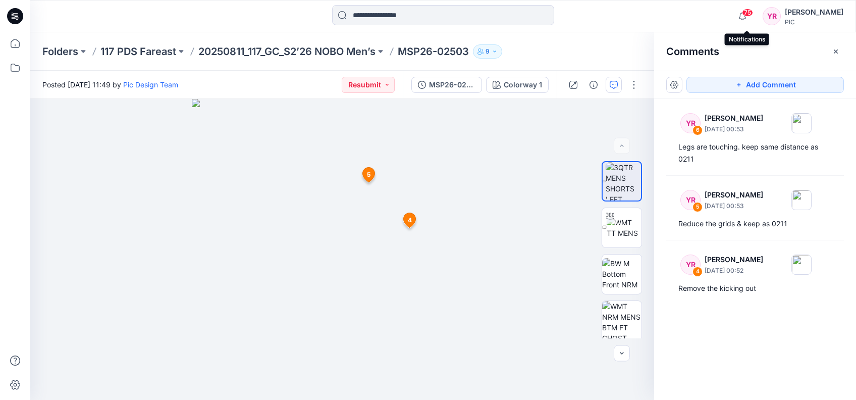
click at [749, 10] on span "75" at bounding box center [747, 13] width 11 height 8
click at [821, 47] on div "Comments" at bounding box center [755, 51] width 202 height 38
click at [633, 80] on button "button" at bounding box center [634, 85] width 16 height 16
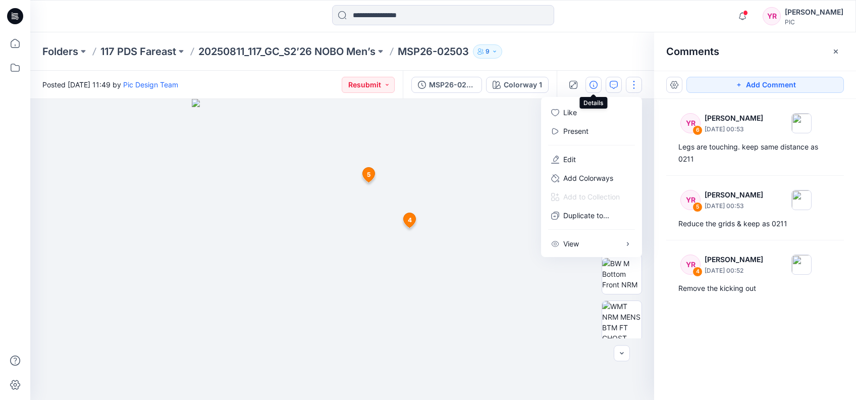
click at [593, 86] on icon "button" at bounding box center [593, 85] width 8 height 8
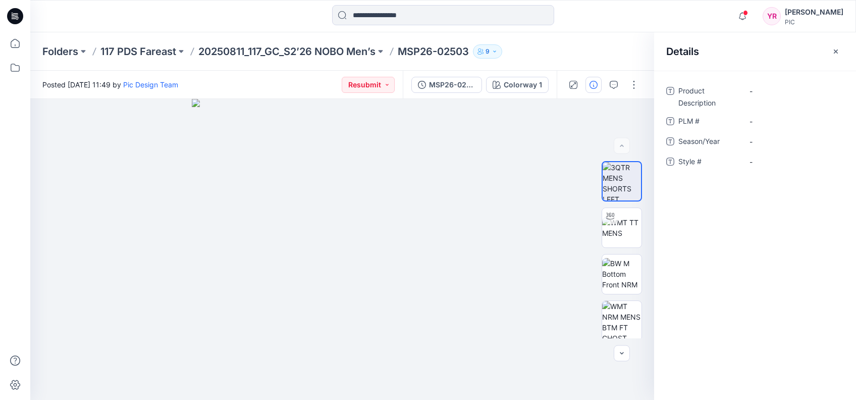
click at [593, 86] on icon "button" at bounding box center [593, 85] width 8 height 8
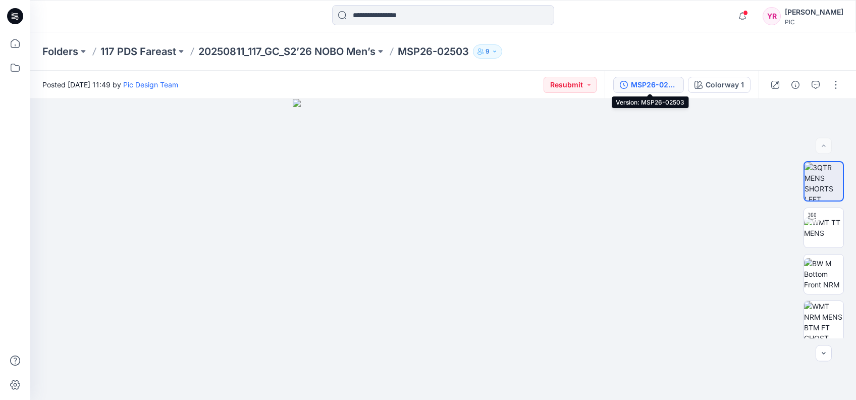
click at [673, 88] on div "MSP26-02503" at bounding box center [654, 84] width 46 height 11
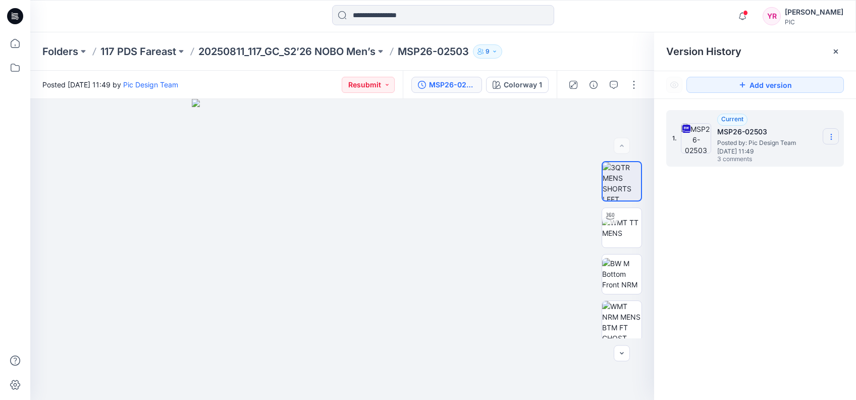
click at [830, 138] on icon at bounding box center [831, 137] width 8 height 8
click at [561, 110] on div at bounding box center [342, 249] width 624 height 301
click at [835, 48] on icon at bounding box center [836, 51] width 8 height 8
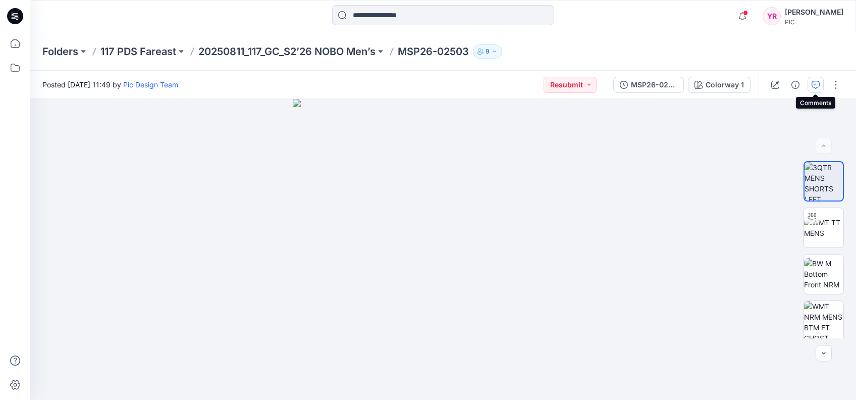
click at [815, 83] on icon "button" at bounding box center [815, 85] width 8 height 8
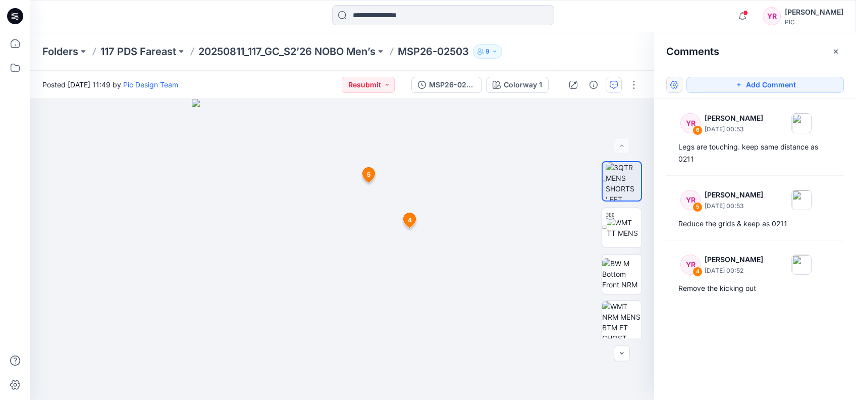
click at [674, 85] on button "button" at bounding box center [674, 85] width 16 height 16
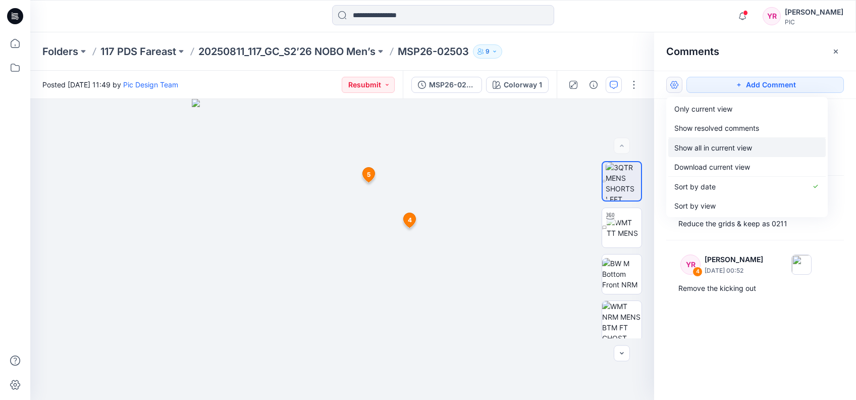
click at [720, 149] on p "Show all in current view" at bounding box center [713, 147] width 78 height 11
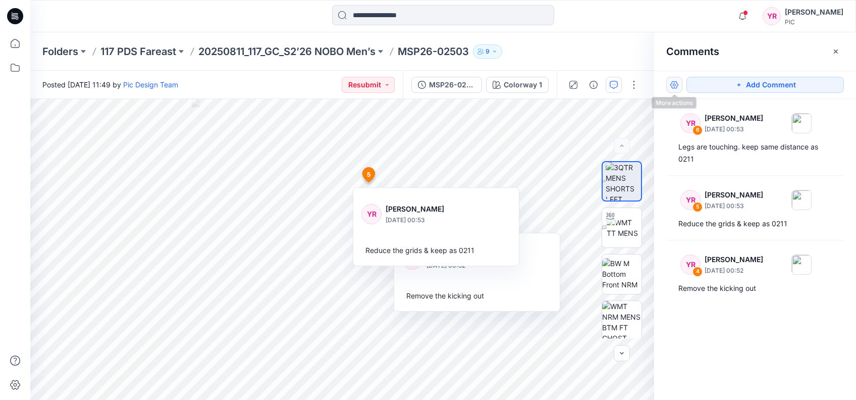
click at [674, 86] on button "button" at bounding box center [674, 85] width 16 height 16
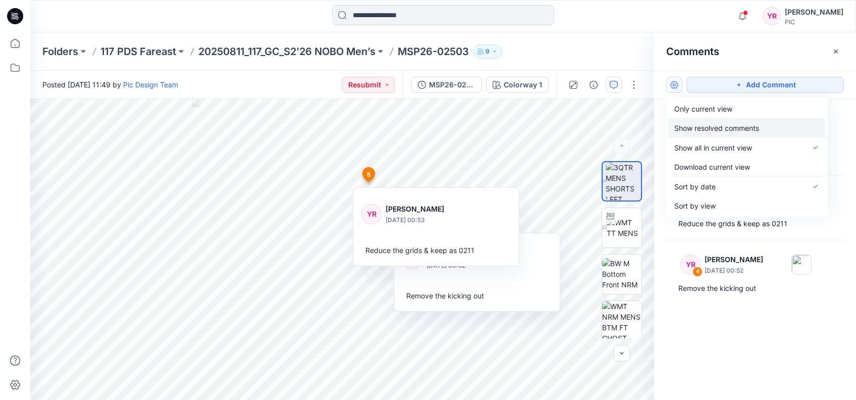
click at [732, 127] on p "Show resolved comments" at bounding box center [716, 128] width 85 height 11
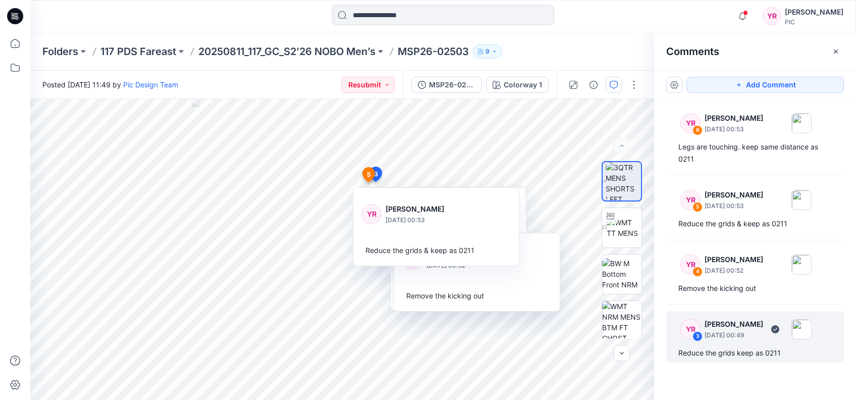
click at [811, 133] on img at bounding box center [801, 123] width 20 height 20
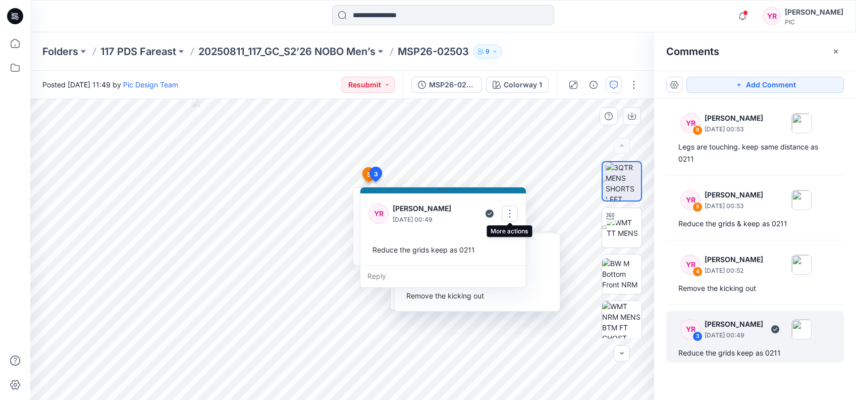
click at [508, 211] on button "button" at bounding box center [510, 213] width 16 height 16
click at [521, 263] on p "Delete thread" at bounding box center [511, 264] width 45 height 11
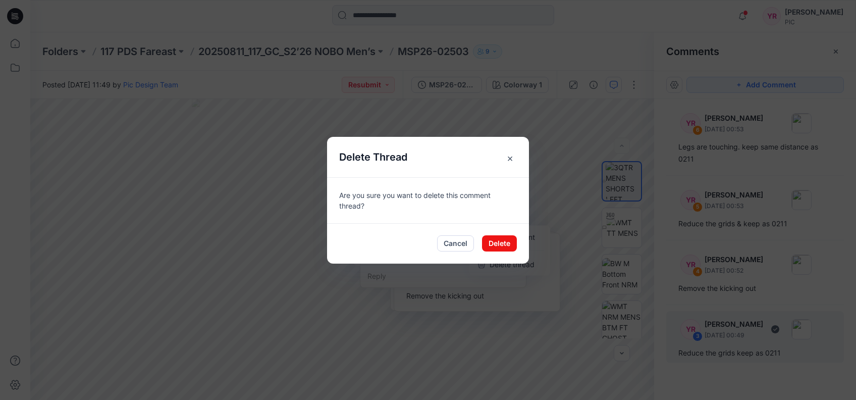
click at [510, 157] on span "×" at bounding box center [510, 158] width 18 height 18
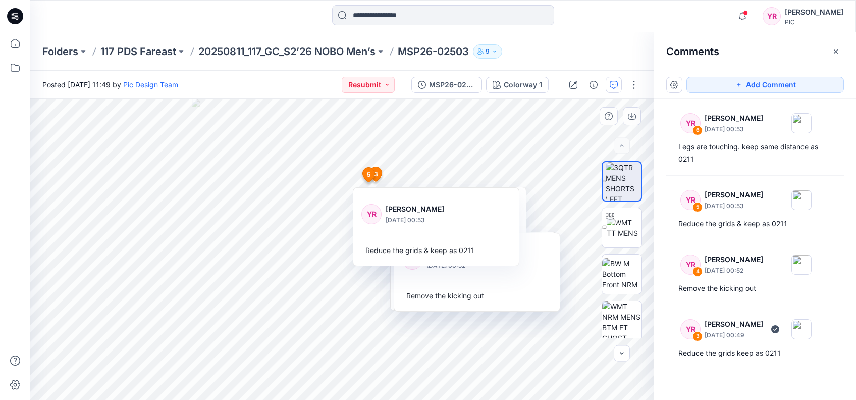
drag, startPoint x: 445, startPoint y: 209, endPoint x: 357, endPoint y: 221, distance: 89.0
click at [356, 226] on div "YR Yeshmi Randike August 15, 2025 00:53 Reduce the grids & keep as 0211" at bounding box center [436, 229] width 166 height 74
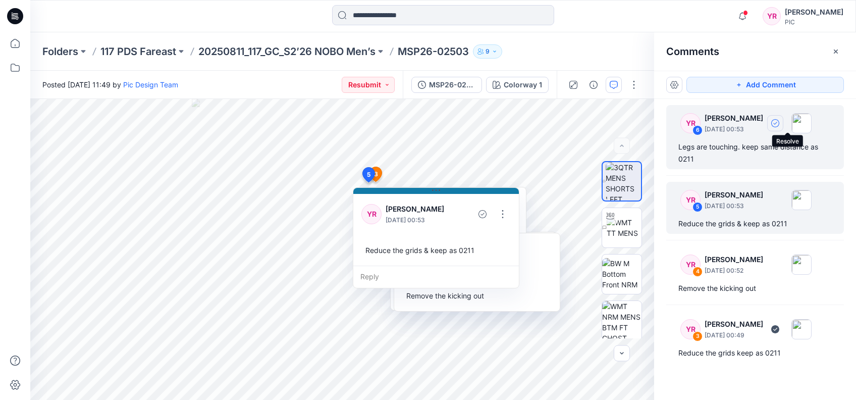
click at [779, 122] on icon "button" at bounding box center [775, 123] width 8 height 8
click at [779, 126] on icon "button" at bounding box center [775, 123] width 8 height 8
click at [779, 121] on icon "button" at bounding box center [775, 123] width 8 height 8
click at [779, 123] on icon "button" at bounding box center [775, 123] width 8 height 8
click at [811, 124] on img at bounding box center [801, 123] width 20 height 20
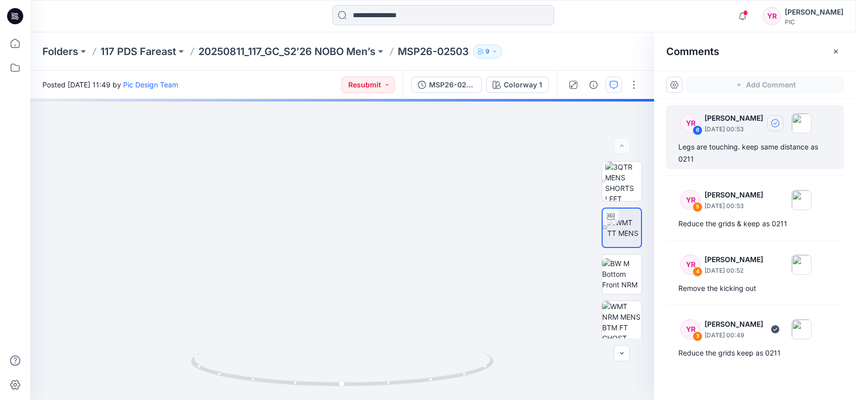
click at [809, 120] on img at bounding box center [801, 123] width 20 height 20
click at [779, 124] on icon "button" at bounding box center [775, 123] width 8 height 8
click at [783, 117] on button "button" at bounding box center [775, 123] width 16 height 16
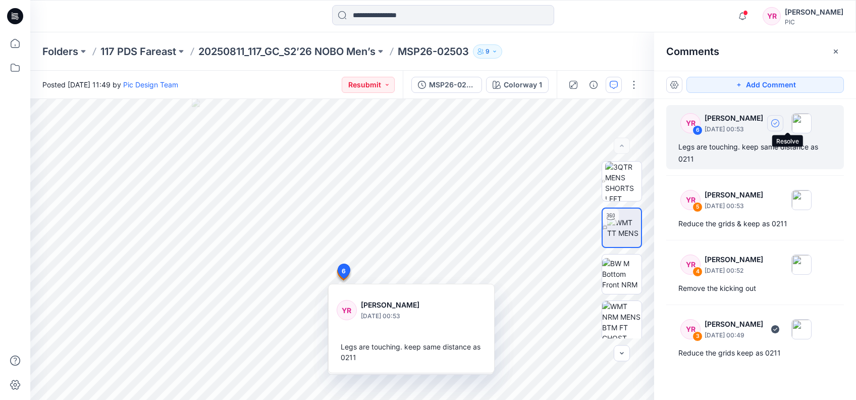
click at [779, 123] on icon "button" at bounding box center [775, 123] width 8 height 8
click at [698, 127] on div "6" at bounding box center [697, 130] width 10 height 10
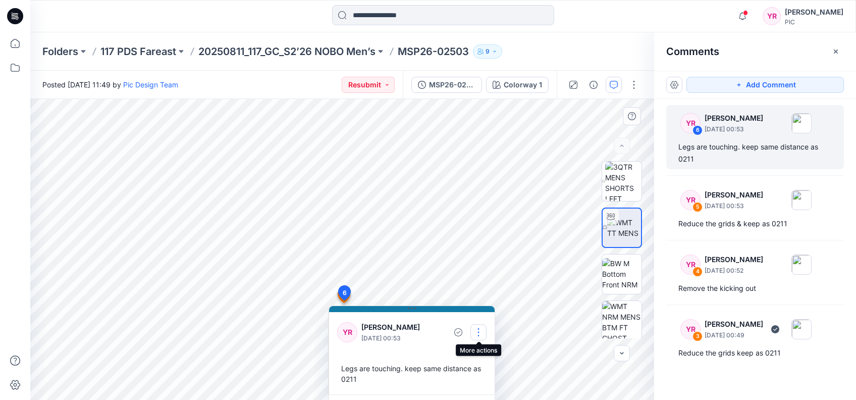
click at [473, 328] on button "button" at bounding box center [478, 332] width 16 height 16
click at [492, 382] on p "Delete thread" at bounding box center [480, 382] width 45 height 11
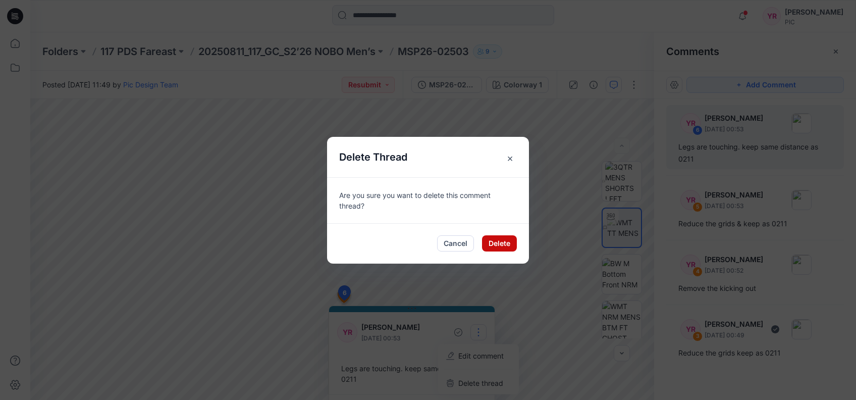
click at [505, 239] on button "Delete" at bounding box center [499, 243] width 35 height 16
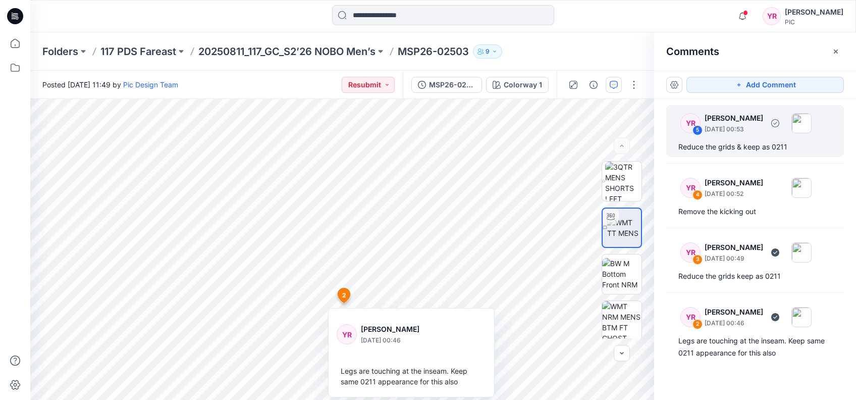
click at [697, 129] on div "5" at bounding box center [697, 130] width 10 height 10
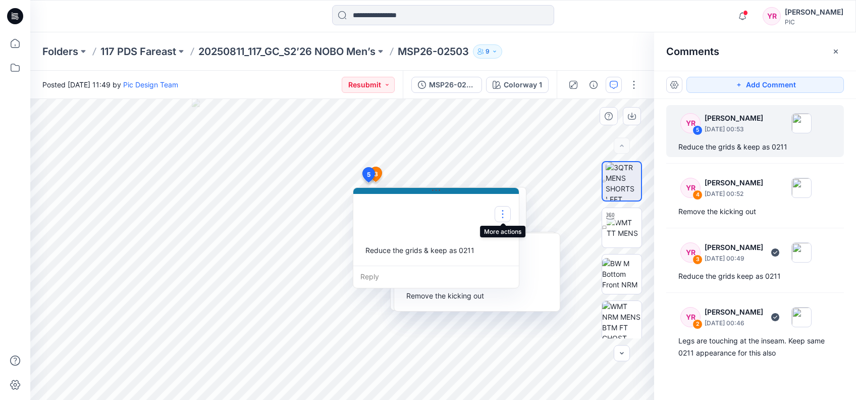
click at [504, 213] on button "button" at bounding box center [503, 214] width 16 height 16
click at [505, 264] on p "Delete thread" at bounding box center [504, 264] width 45 height 11
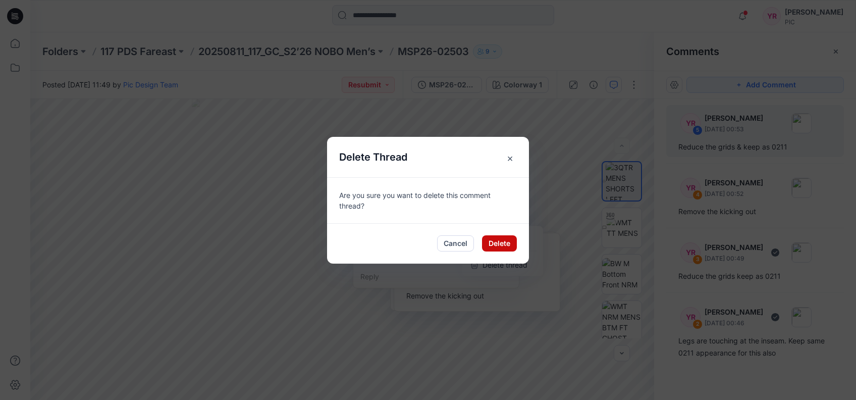
click at [500, 243] on button "Delete" at bounding box center [499, 243] width 35 height 16
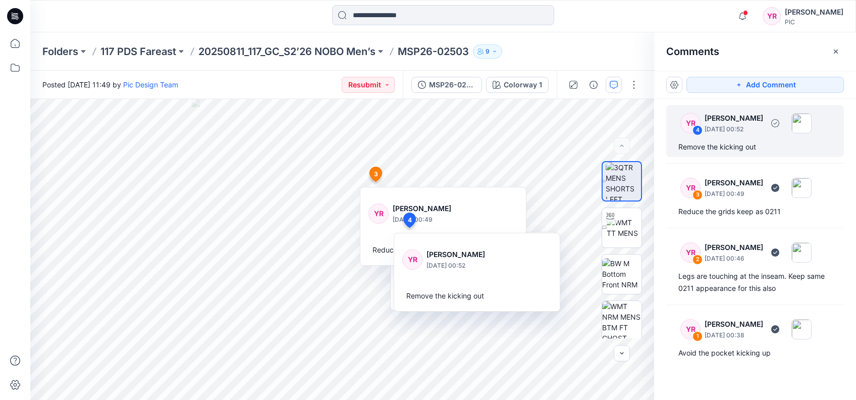
click at [698, 130] on div "4" at bounding box center [697, 130] width 10 height 10
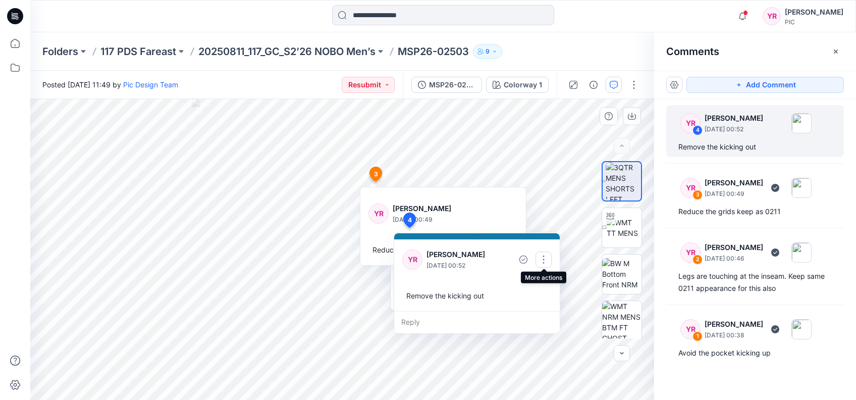
click at [540, 258] on button "button" at bounding box center [543, 259] width 16 height 16
click at [542, 309] on p "Delete thread" at bounding box center [545, 310] width 45 height 11
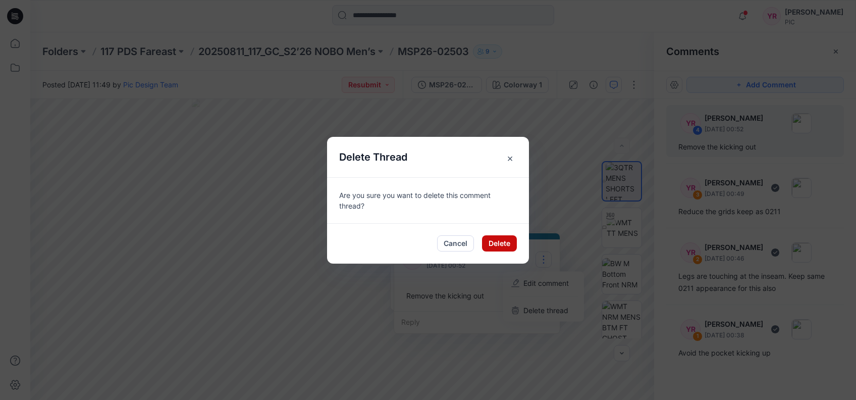
click at [498, 242] on button "Delete" at bounding box center [499, 243] width 35 height 16
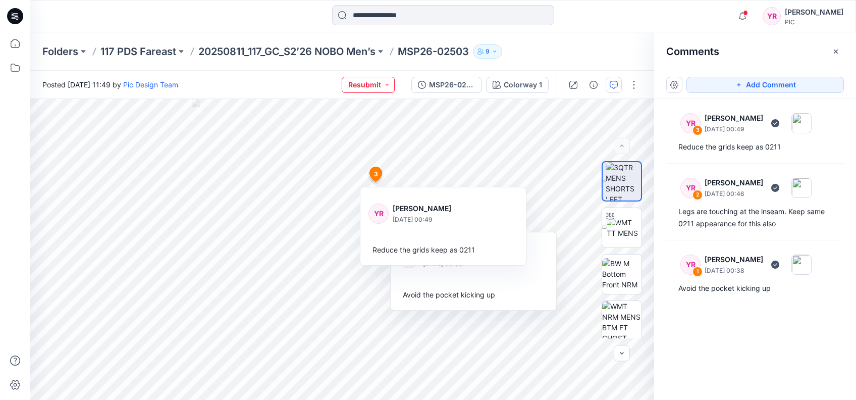
click at [390, 83] on button "Resubmit" at bounding box center [368, 85] width 53 height 16
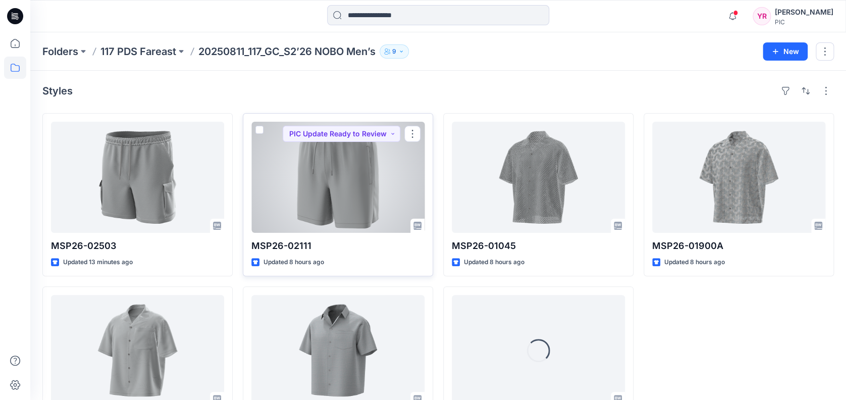
click at [322, 192] on div at bounding box center [337, 177] width 173 height 111
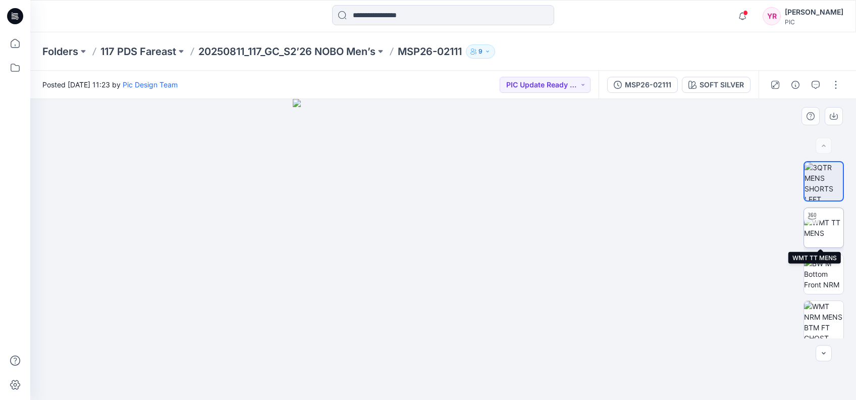
click at [819, 234] on img at bounding box center [823, 227] width 39 height 21
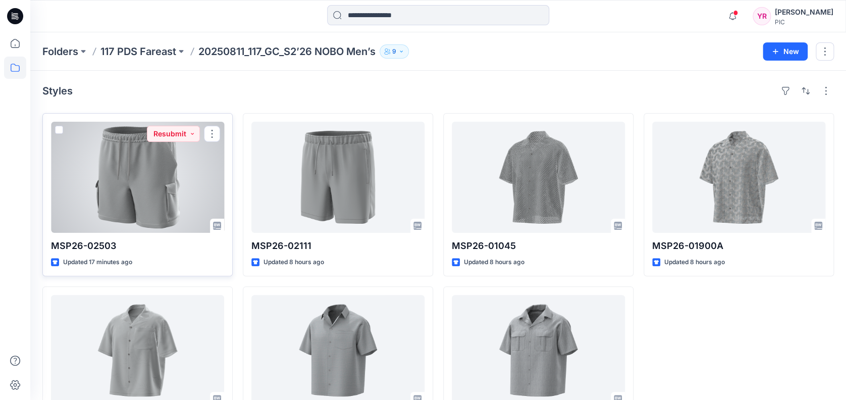
click at [133, 202] on div at bounding box center [137, 177] width 173 height 111
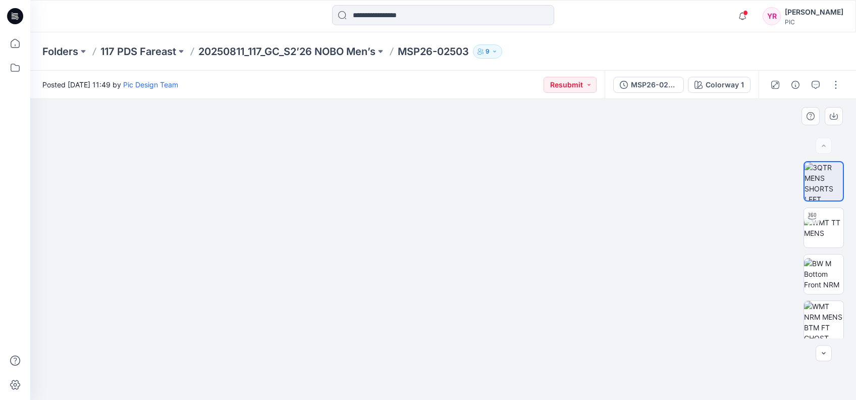
drag, startPoint x: 551, startPoint y: 257, endPoint x: 189, endPoint y: 168, distance: 373.3
click at [189, 168] on img at bounding box center [409, 57] width 894 height 685
click at [815, 84] on icon "button" at bounding box center [815, 85] width 8 height 8
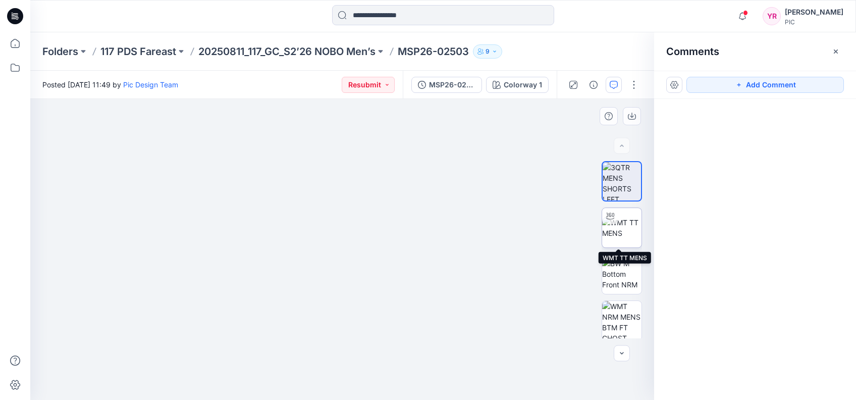
click at [620, 232] on img at bounding box center [621, 227] width 39 height 21
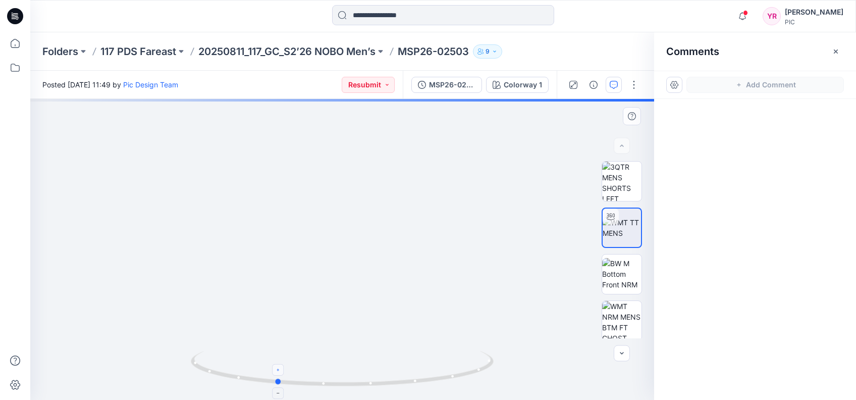
drag, startPoint x: 342, startPoint y: 383, endPoint x: 276, endPoint y: 374, distance: 66.7
click at [276, 374] on icon at bounding box center [343, 370] width 305 height 38
click at [622, 317] on img at bounding box center [621, 320] width 39 height 39
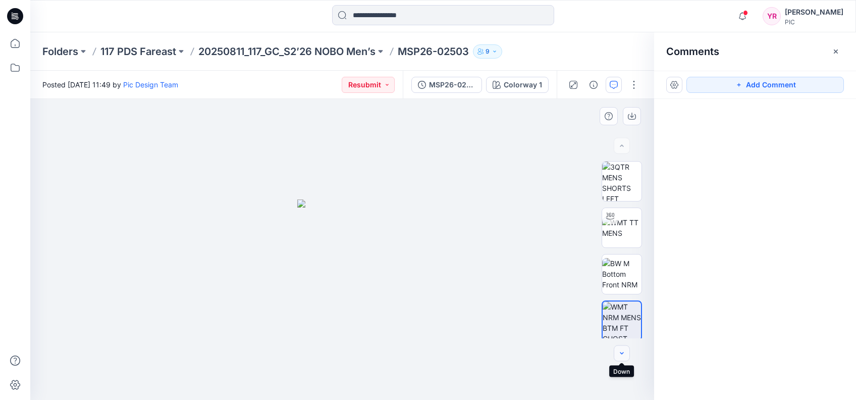
click at [624, 352] on icon "button" at bounding box center [622, 353] width 8 height 8
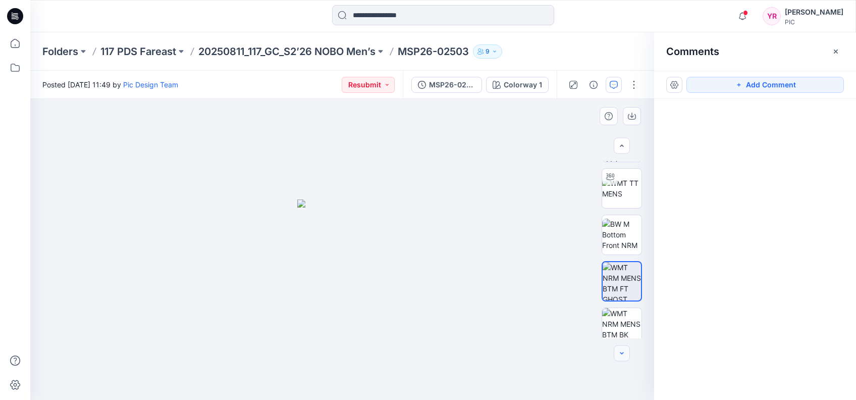
click at [624, 352] on icon "button" at bounding box center [622, 353] width 8 height 8
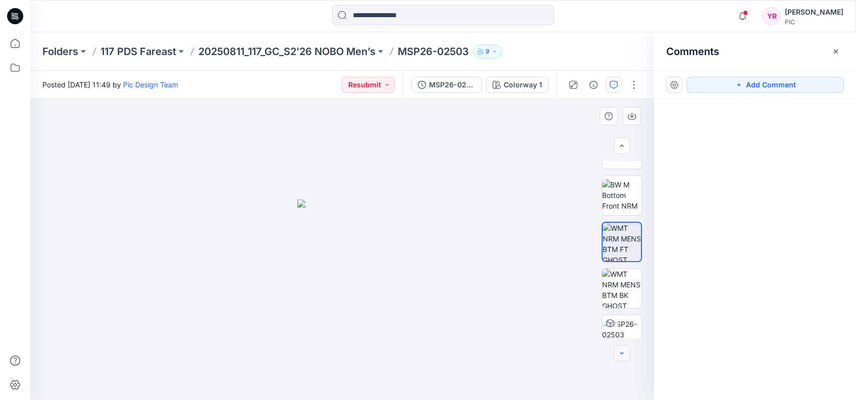
click at [624, 352] on icon "button" at bounding box center [622, 353] width 8 height 8
click at [624, 352] on div at bounding box center [622, 353] width 16 height 16
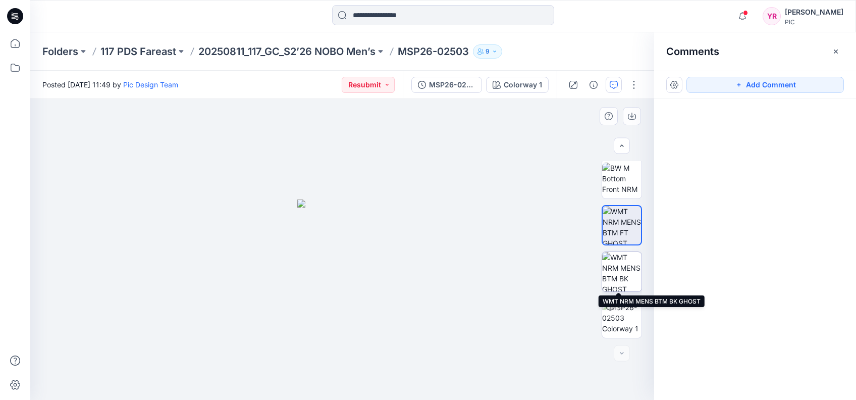
click at [624, 277] on img at bounding box center [621, 271] width 39 height 39
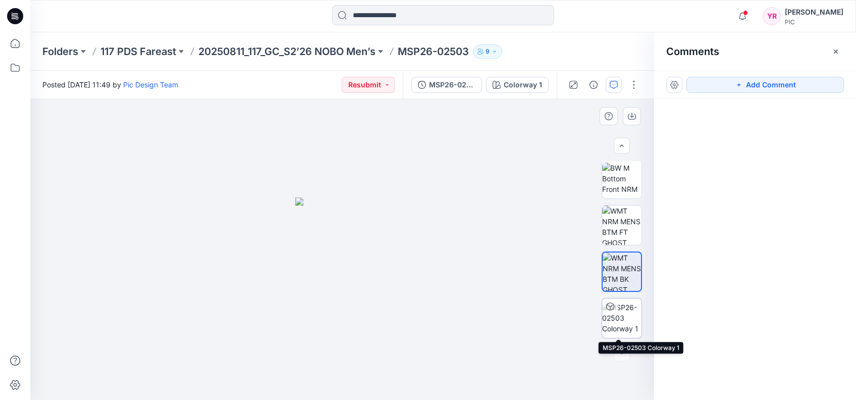
click at [631, 317] on img at bounding box center [621, 318] width 39 height 32
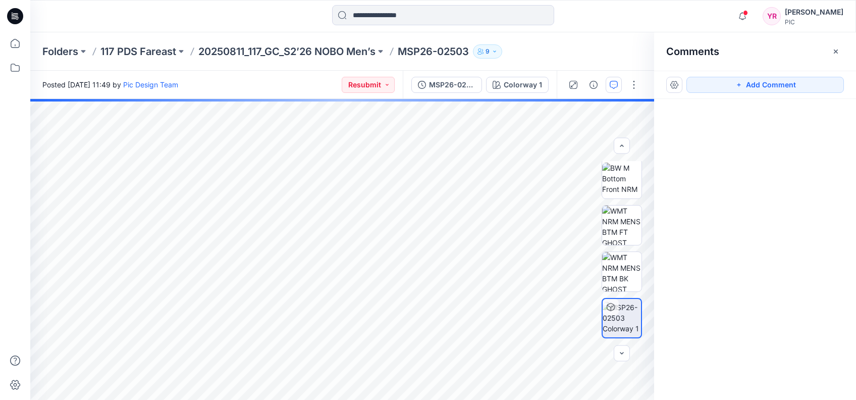
scroll to position [28, 0]
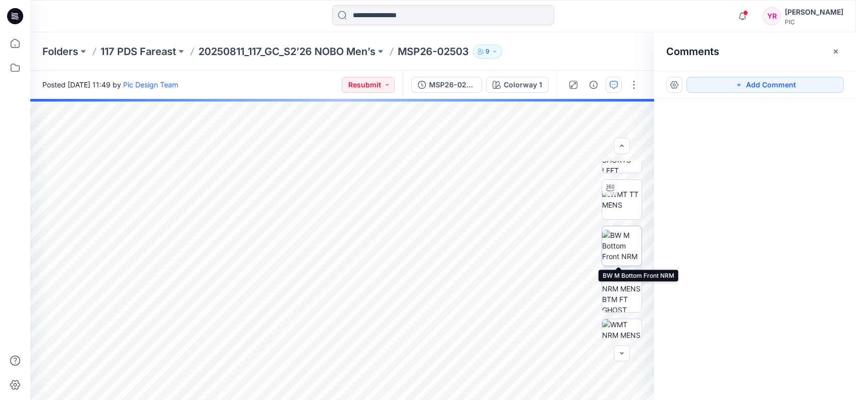
click at [628, 260] on img at bounding box center [621, 246] width 39 height 32
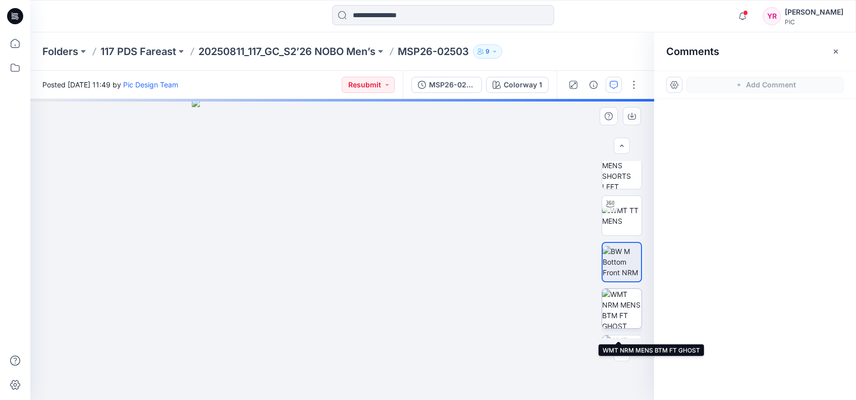
scroll to position [0, 0]
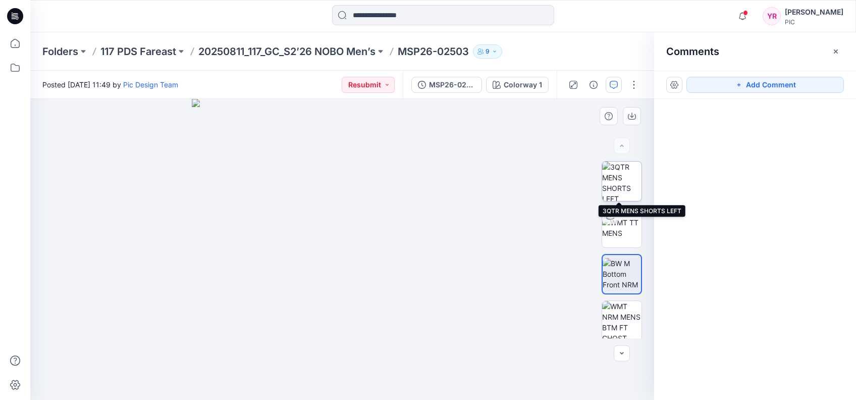
click at [627, 172] on img at bounding box center [621, 180] width 39 height 39
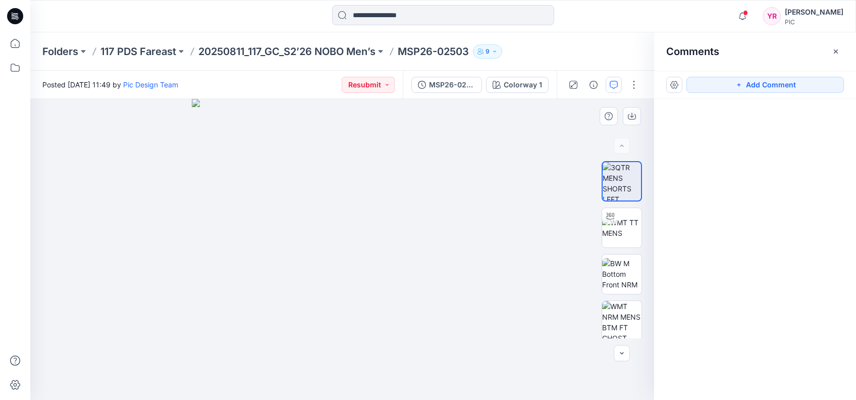
click at [375, 261] on img at bounding box center [342, 249] width 301 height 301
click at [376, 262] on img at bounding box center [342, 249] width 301 height 301
click at [747, 78] on button "Add Comment" at bounding box center [764, 85] width 157 height 16
click at [513, 274] on div "7" at bounding box center [342, 249] width 624 height 301
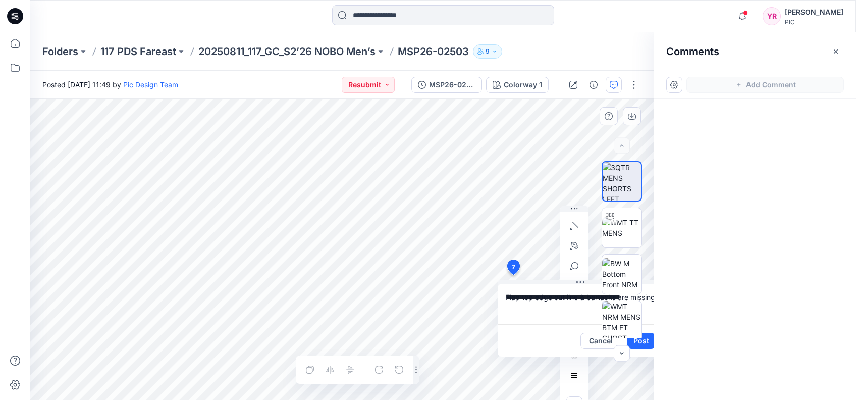
type textarea "**********"
click at [596, 296] on div at bounding box center [621, 249] width 65 height 177
click at [644, 341] on button "Post" at bounding box center [641, 341] width 28 height 16
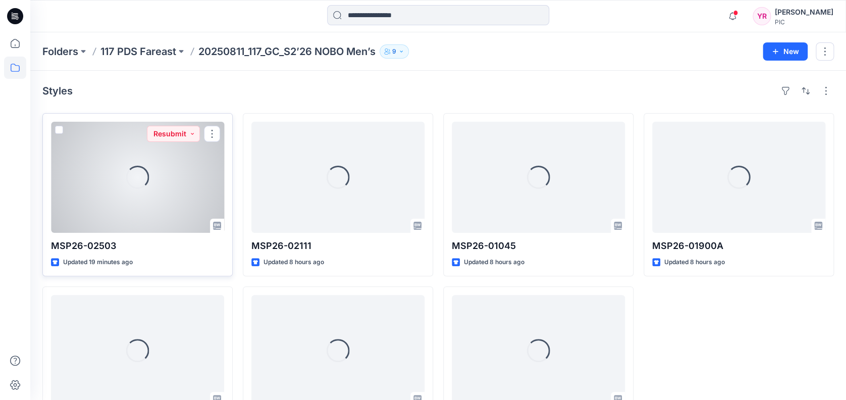
click at [185, 176] on div "Loading..." at bounding box center [137, 177] width 173 height 111
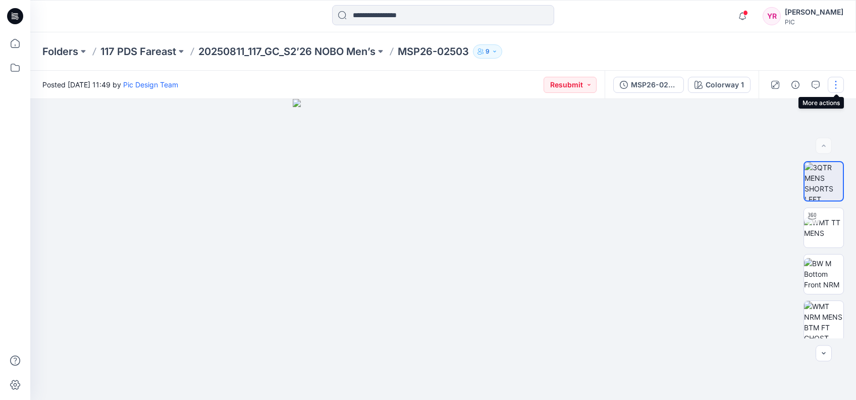
click at [832, 82] on button "button" at bounding box center [836, 85] width 16 height 16
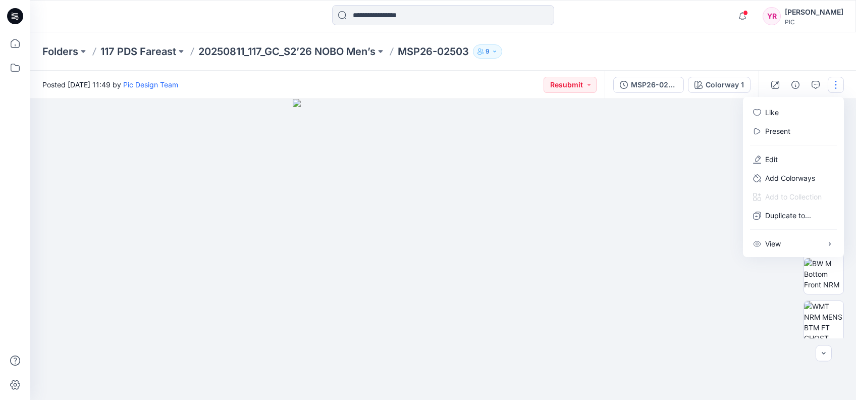
click at [614, 159] on div at bounding box center [443, 249] width 826 height 301
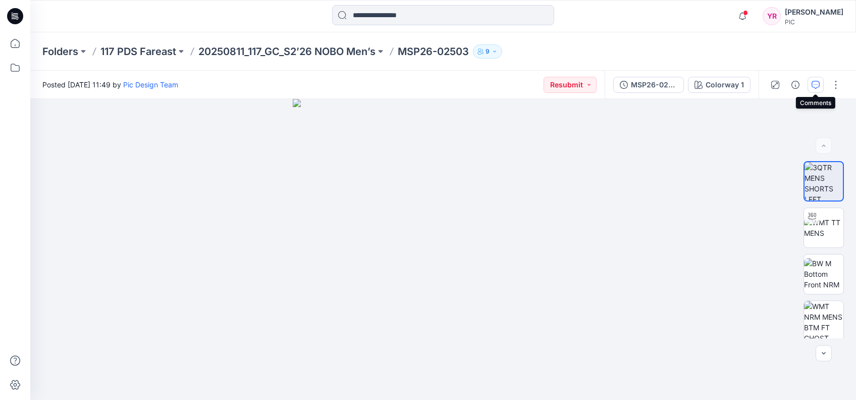
click at [815, 79] on button "button" at bounding box center [815, 85] width 16 height 16
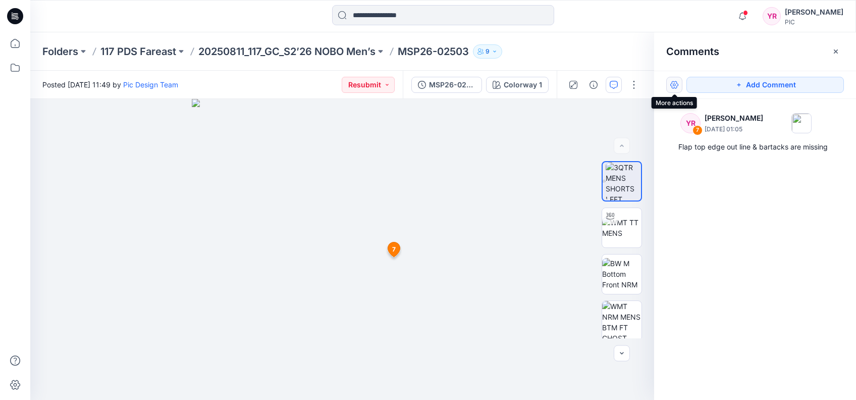
click at [676, 85] on button "button" at bounding box center [674, 85] width 16 height 16
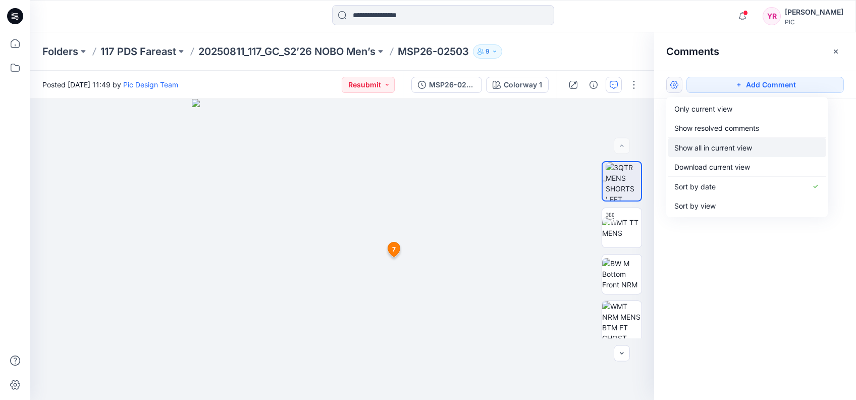
click at [710, 145] on p "Show all in current view" at bounding box center [713, 147] width 78 height 11
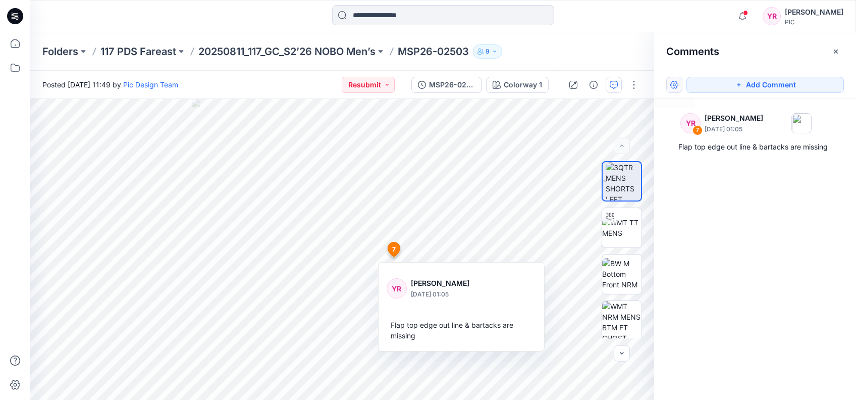
click at [675, 83] on button "button" at bounding box center [674, 85] width 16 height 16
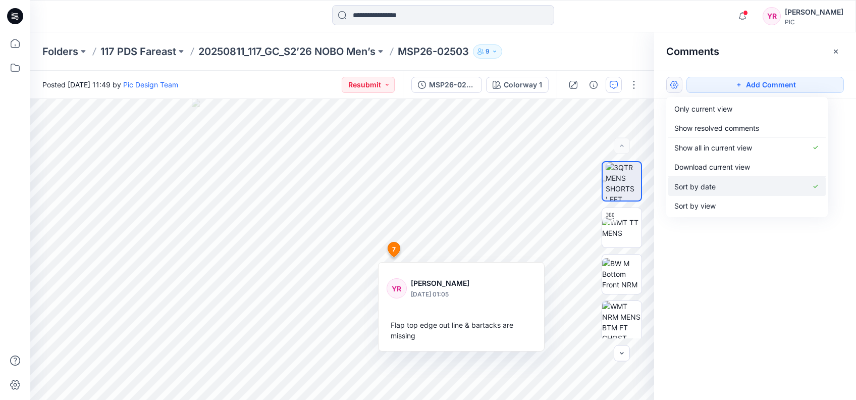
click at [811, 184] on icon "button" at bounding box center [815, 186] width 8 height 8
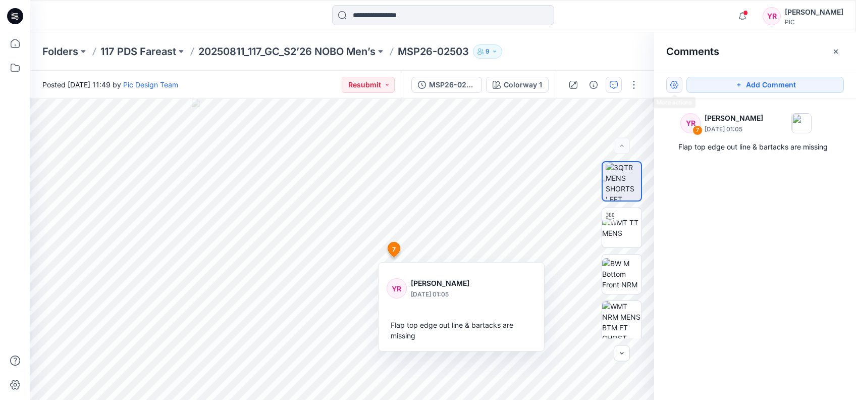
click at [673, 86] on button "button" at bounding box center [674, 85] width 16 height 16
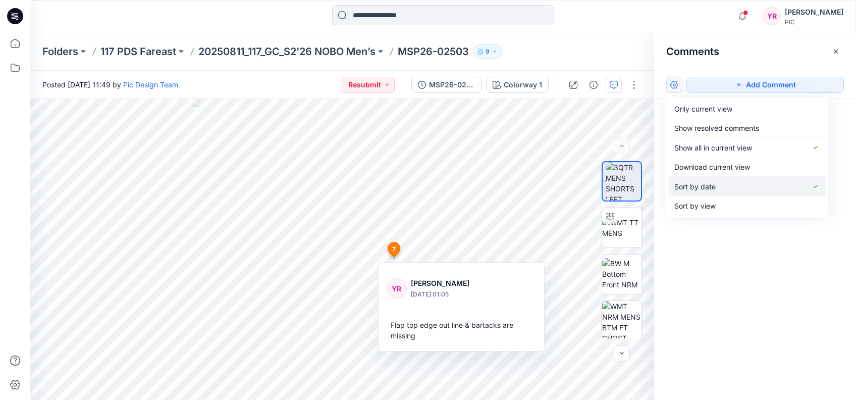
click at [805, 184] on button "Sort by date" at bounding box center [746, 186] width 157 height 19
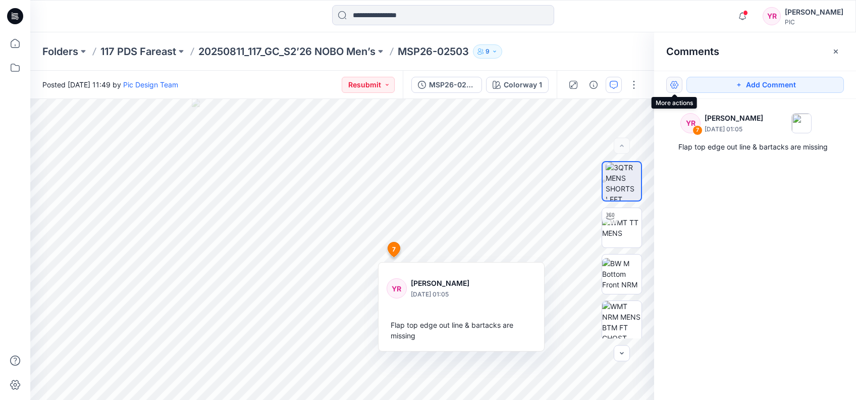
click at [674, 82] on button "button" at bounding box center [674, 85] width 16 height 16
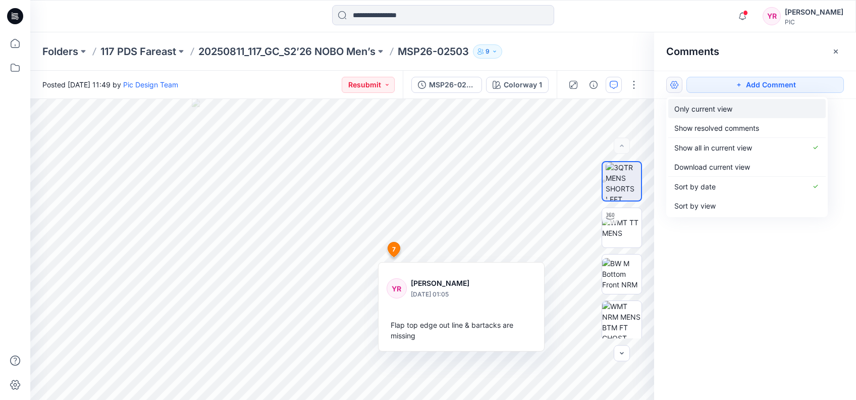
click at [727, 109] on p "Only current view" at bounding box center [703, 108] width 58 height 11
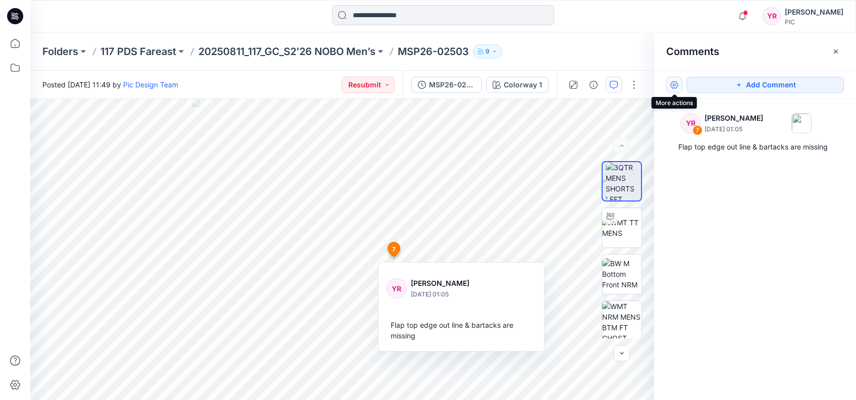
click at [675, 84] on button "button" at bounding box center [674, 85] width 16 height 16
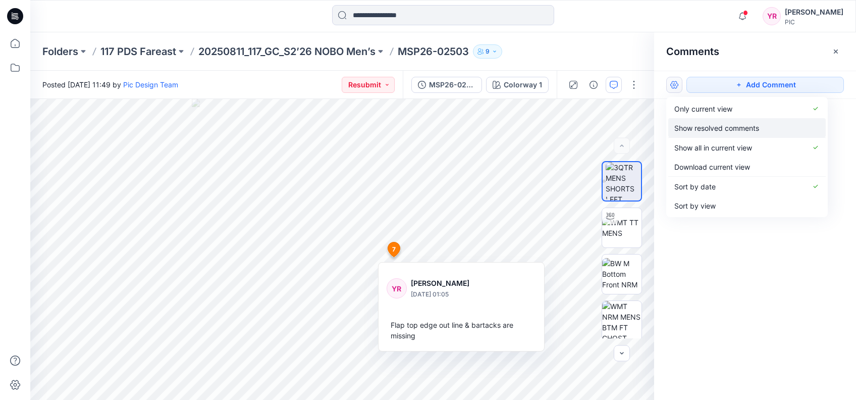
click at [708, 127] on p "Show resolved comments" at bounding box center [716, 128] width 85 height 11
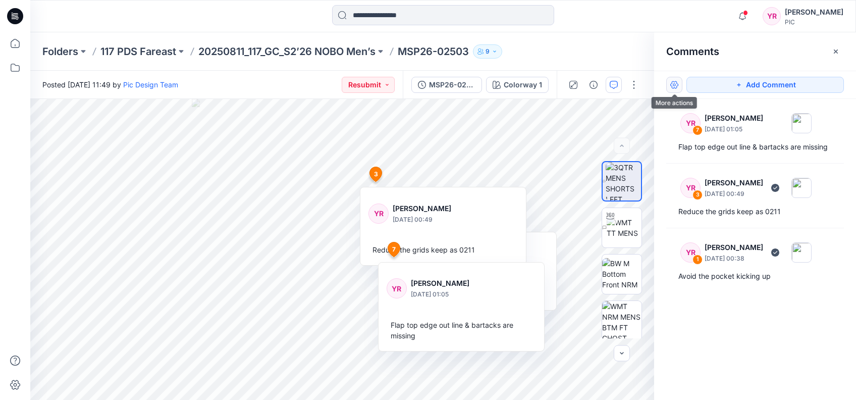
click at [675, 85] on button "button" at bounding box center [674, 85] width 16 height 16
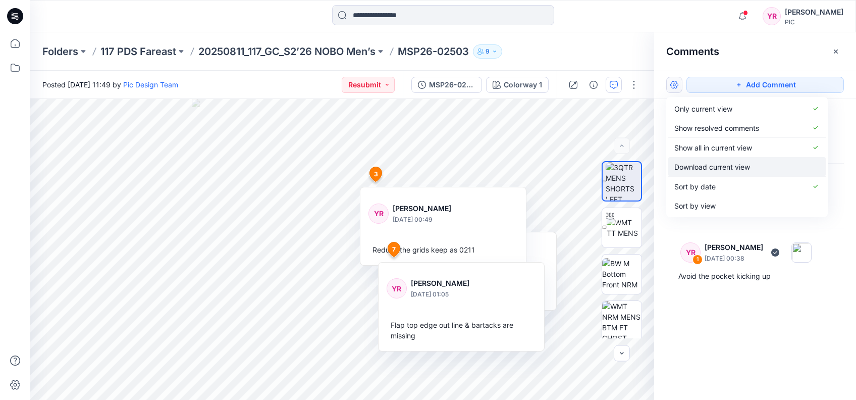
click at [710, 168] on p "Download current view" at bounding box center [712, 166] width 76 height 11
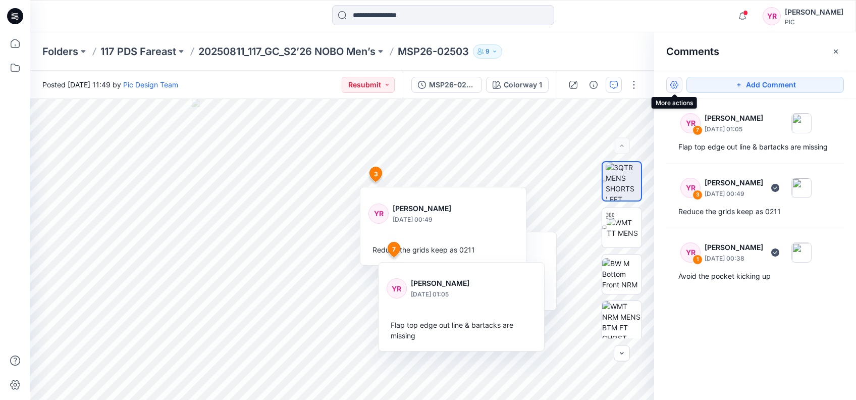
click at [675, 87] on button "button" at bounding box center [674, 85] width 16 height 16
